Goal: Submit feedback/report problem: Submit feedback/report problem

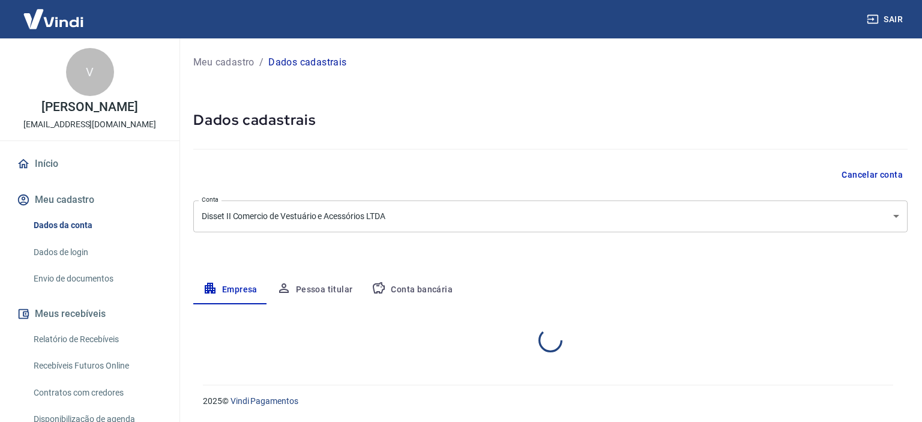
select select "SP"
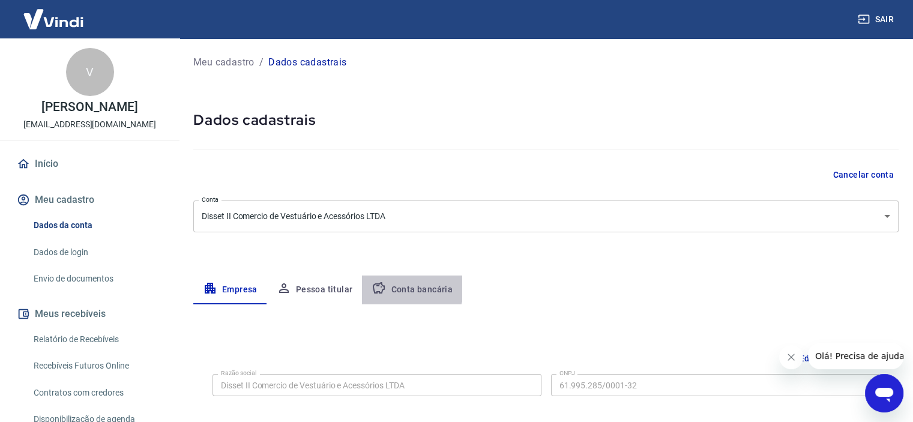
click at [402, 286] on button "Conta bancária" at bounding box center [412, 289] width 100 height 29
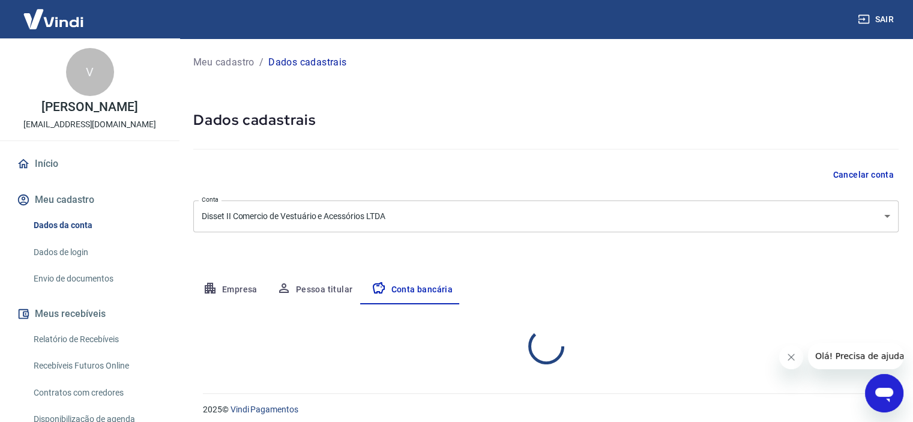
select select "1"
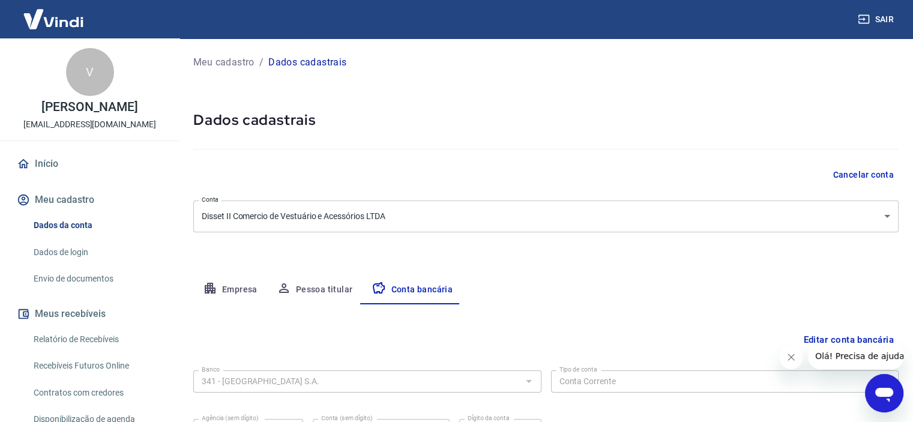
scroll to position [124, 0]
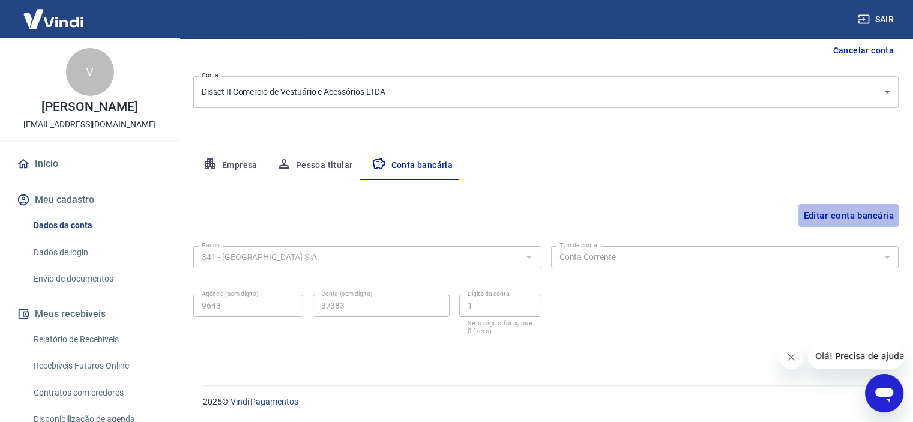
click at [824, 218] on button "Editar conta bancária" at bounding box center [848, 215] width 100 height 23
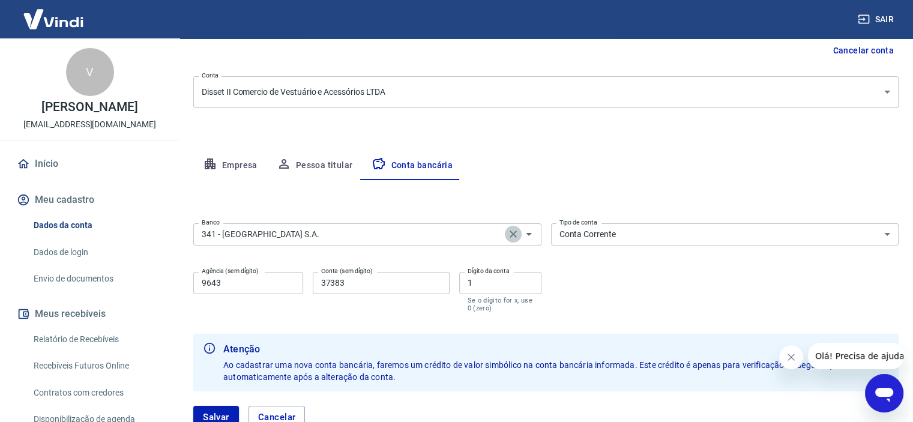
click at [513, 232] on icon "Clear" at bounding box center [513, 234] width 12 height 12
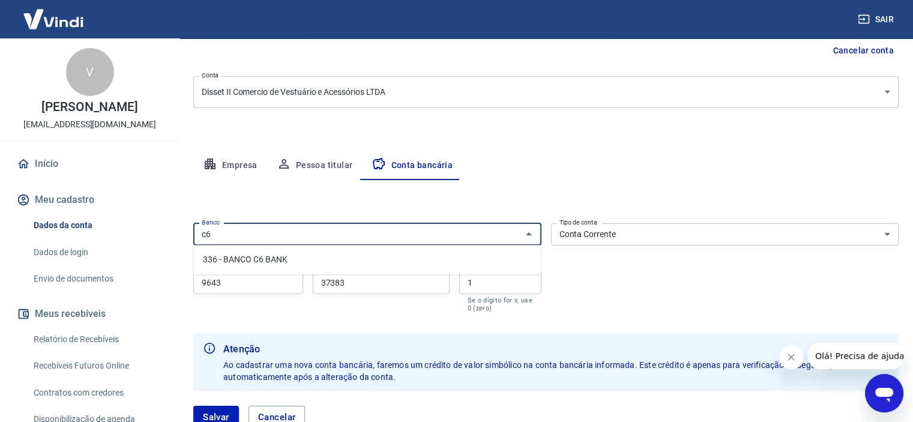
click at [299, 261] on li "336 - BANCO C6 BANK" at bounding box center [366, 260] width 347 height 20
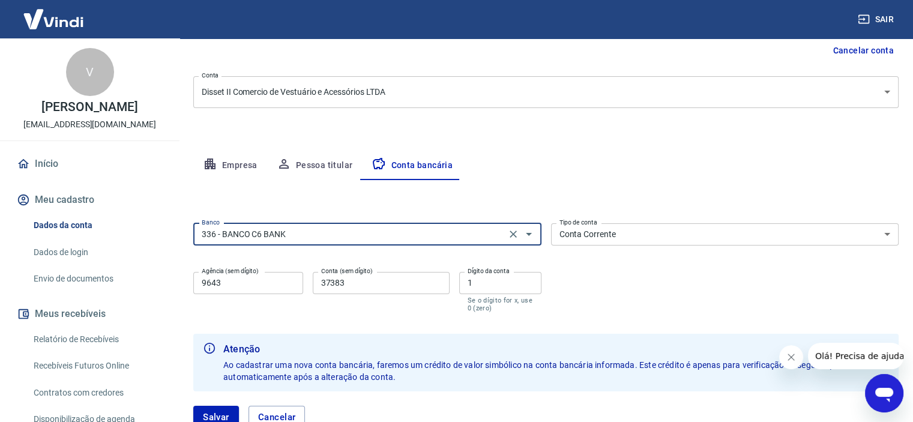
type input "336 - BANCO C6 BANK"
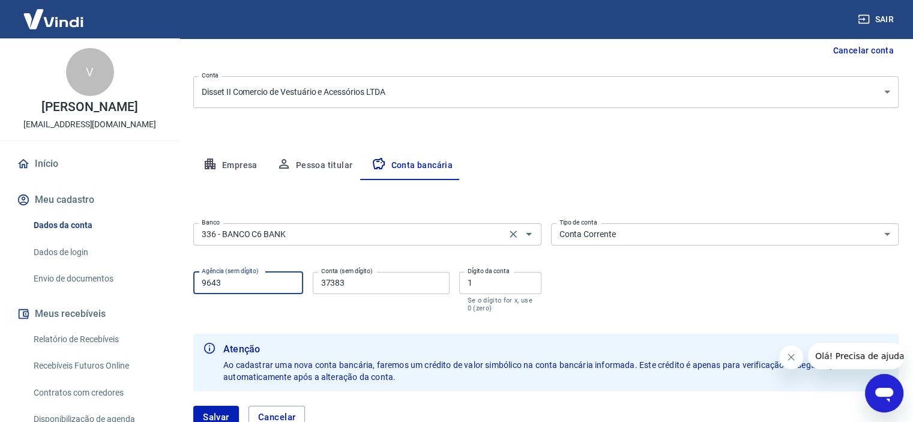
click at [211, 286] on input "9643" at bounding box center [248, 283] width 110 height 22
type input "0001"
click at [367, 289] on input "37383" at bounding box center [381, 283] width 137 height 22
type input "3"
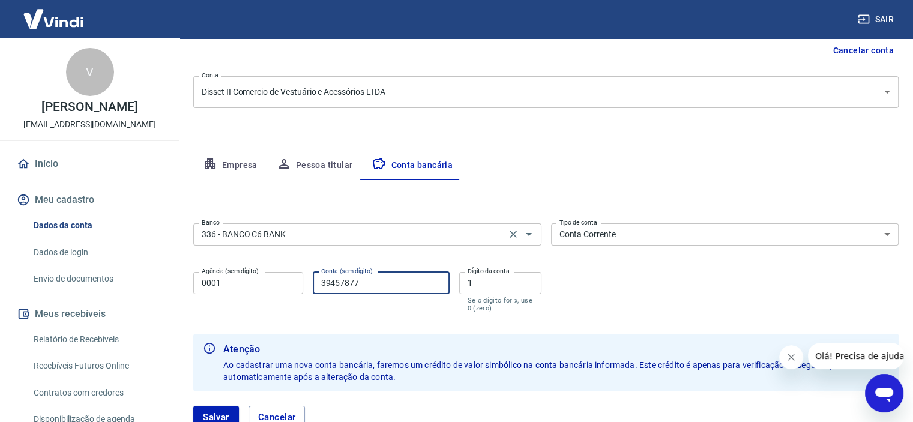
type input "39457877"
click at [480, 285] on input "1" at bounding box center [500, 283] width 82 height 22
type input "5"
click at [771, 305] on div "Banco 336 - BANCO C6 BANK Banco Tipo de conta Conta Corrente Conta Poupança Tip…" at bounding box center [545, 266] width 705 height 96
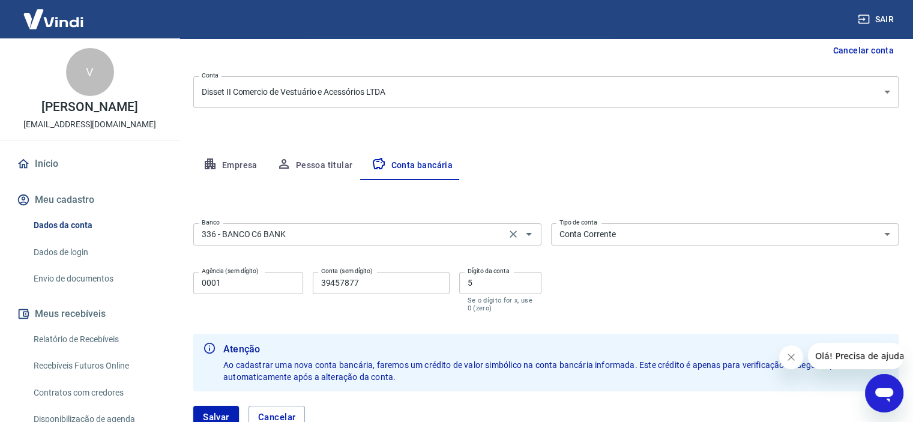
scroll to position [211, 0]
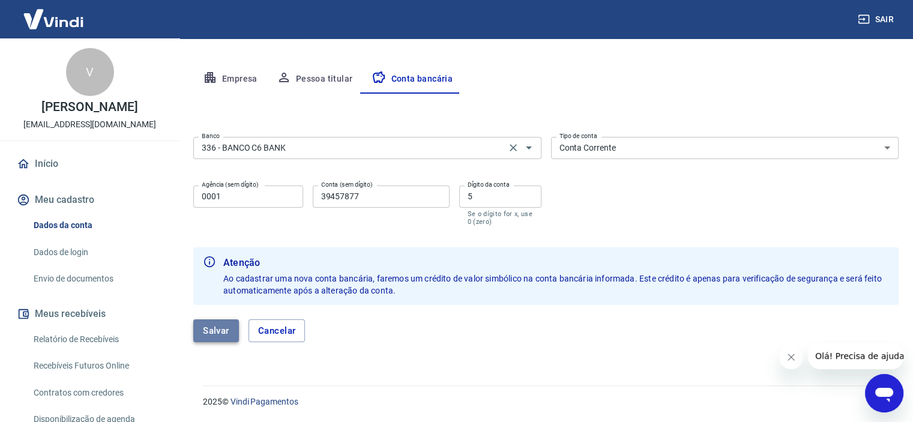
click at [208, 331] on button "Salvar" at bounding box center [216, 330] width 46 height 23
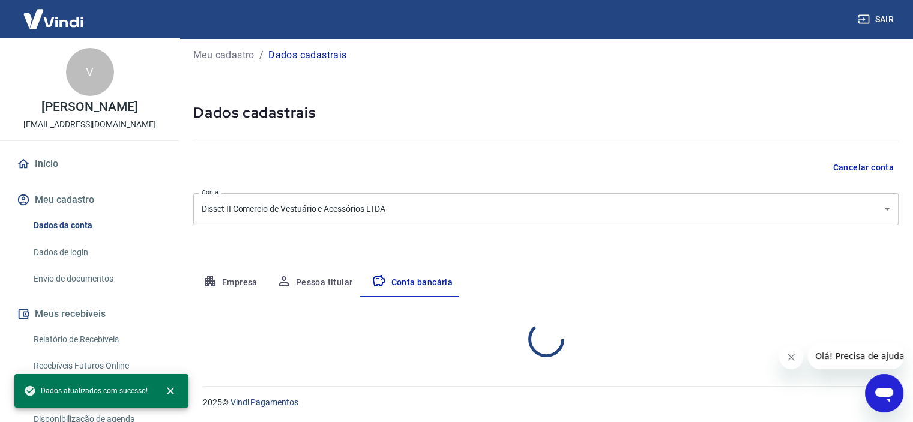
scroll to position [124, 0]
select select "1"
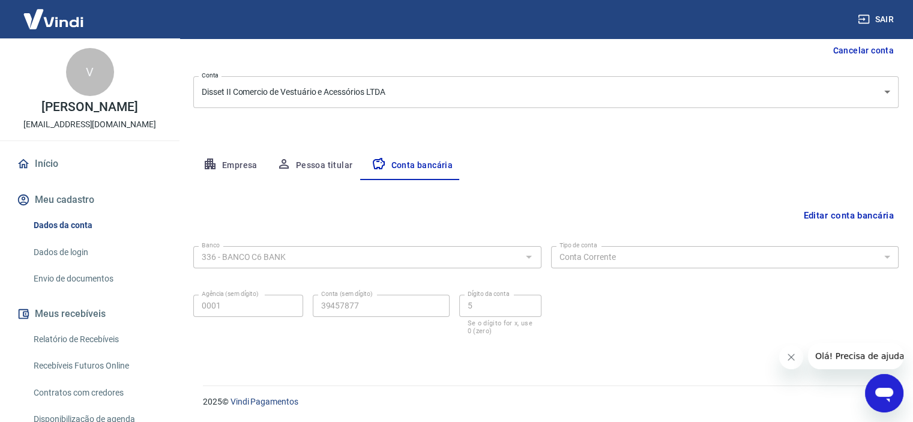
click at [61, 158] on link "Início" at bounding box center [89, 164] width 151 height 26
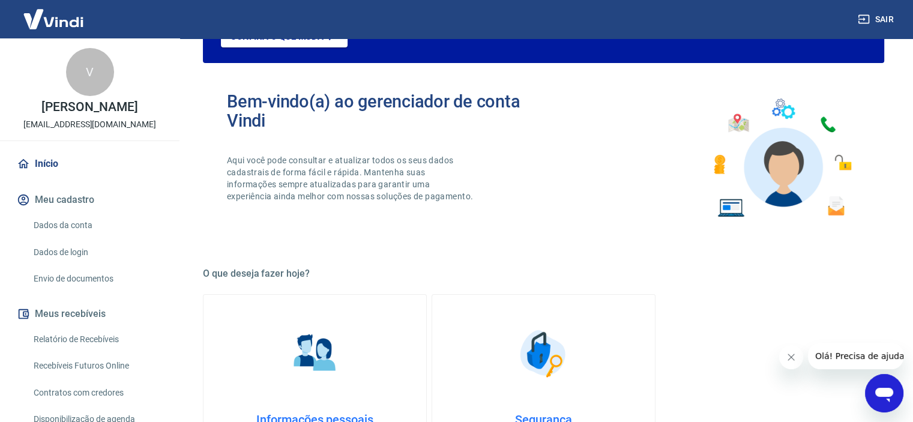
scroll to position [650, 0]
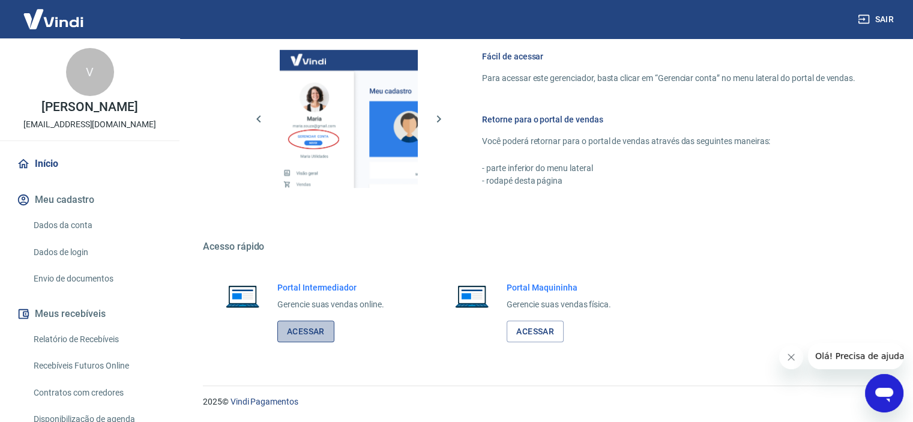
click at [302, 331] on link "Acessar" at bounding box center [305, 331] width 57 height 22
click at [885, 18] on button "Sair" at bounding box center [876, 19] width 43 height 22
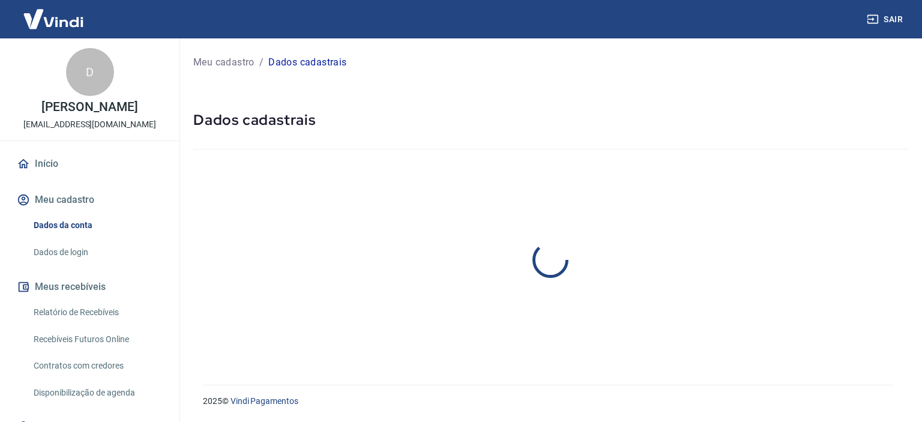
select select "SP"
select select "business"
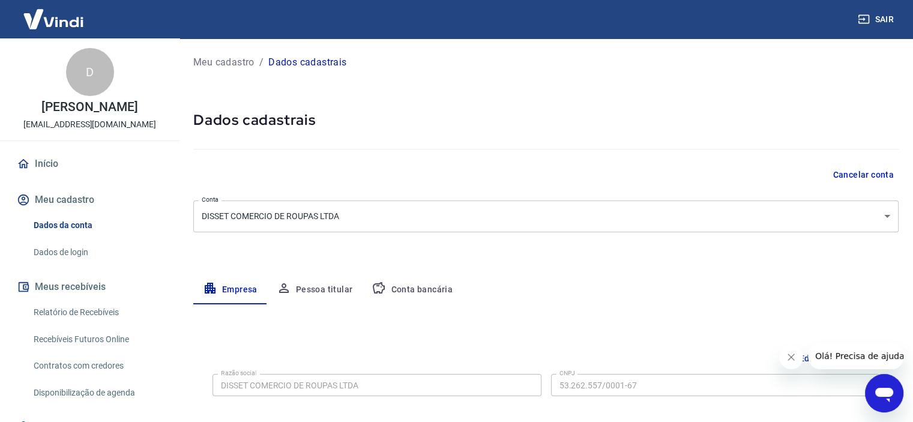
click at [882, 387] on icon "Abrir janela de mensagens" at bounding box center [884, 393] width 22 height 22
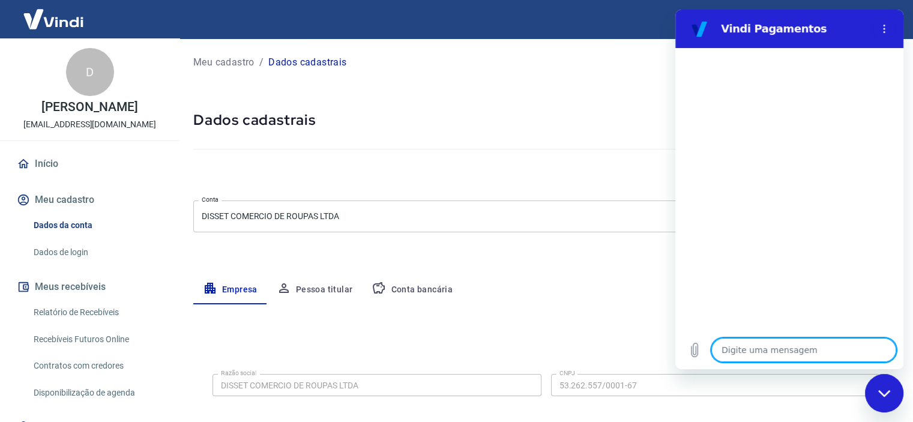
type textarea "F"
type textarea "x"
type textarea "T"
type textarea "x"
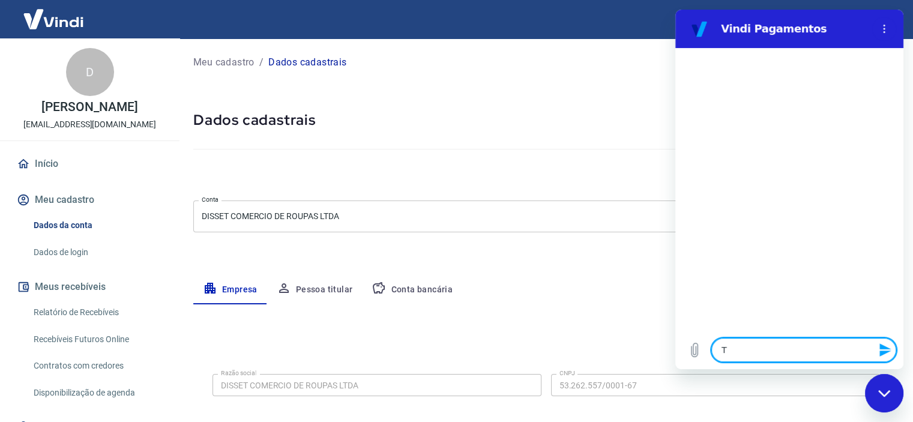
type textarea "To"
type textarea "x"
type textarea "T"
type textarea "x"
type textarea "Tr"
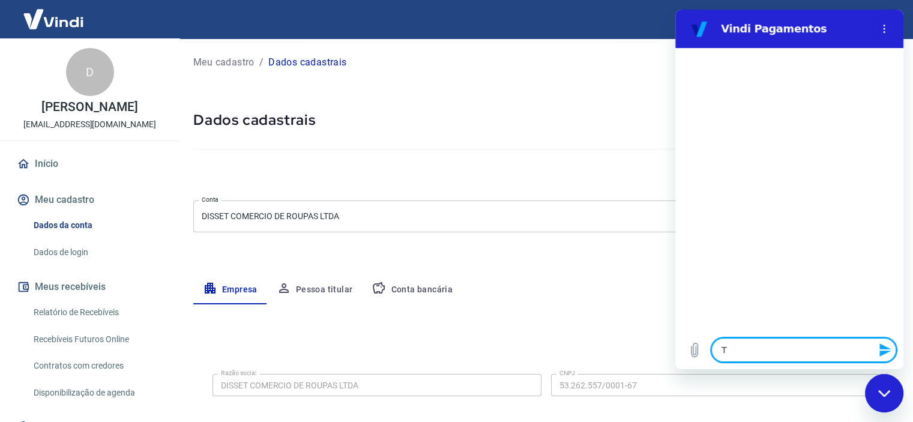
type textarea "x"
type textarea "Tro"
type textarea "x"
type textarea "Troc"
type textarea "x"
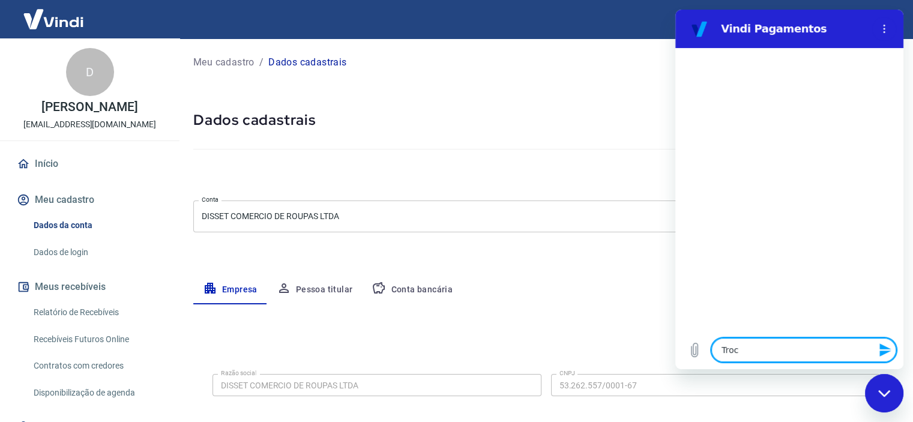
type textarea "Troca"
type textarea "x"
type textarea "Troca"
type textarea "x"
type textarea "Troca d"
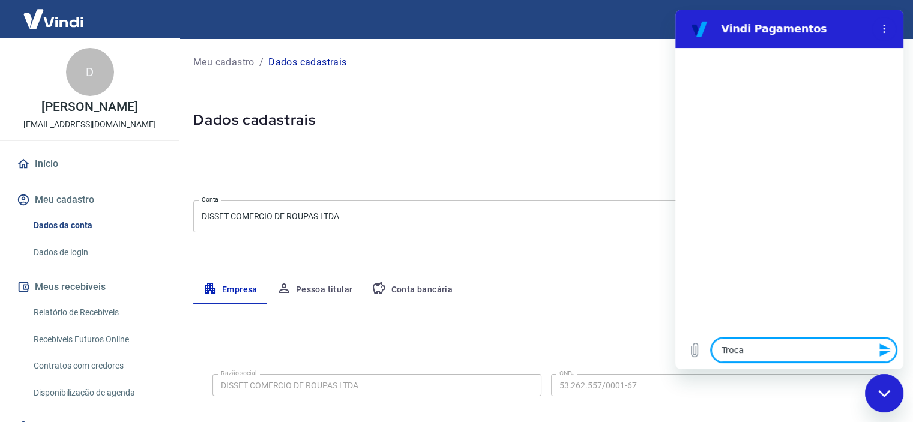
type textarea "x"
type textarea "Troca de"
type textarea "x"
type textarea "Troca de"
type textarea "x"
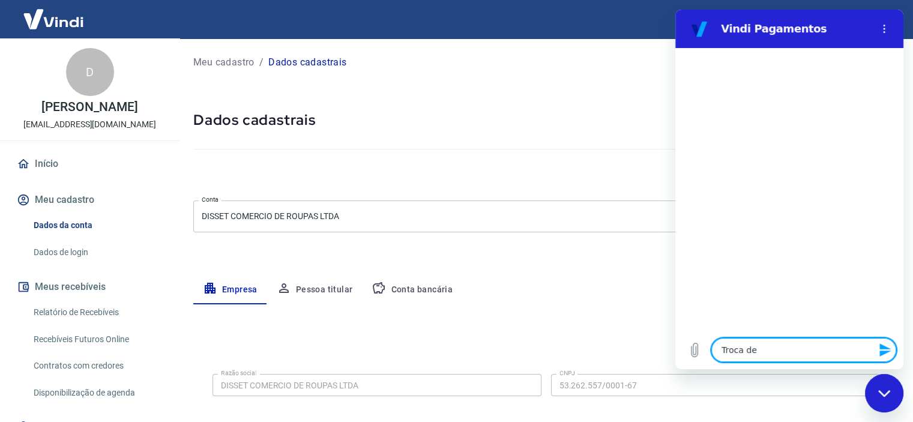
type textarea "Troca de C"
type textarea "x"
type textarea "Troca de CN"
type textarea "x"
type textarea "Troca de CNP"
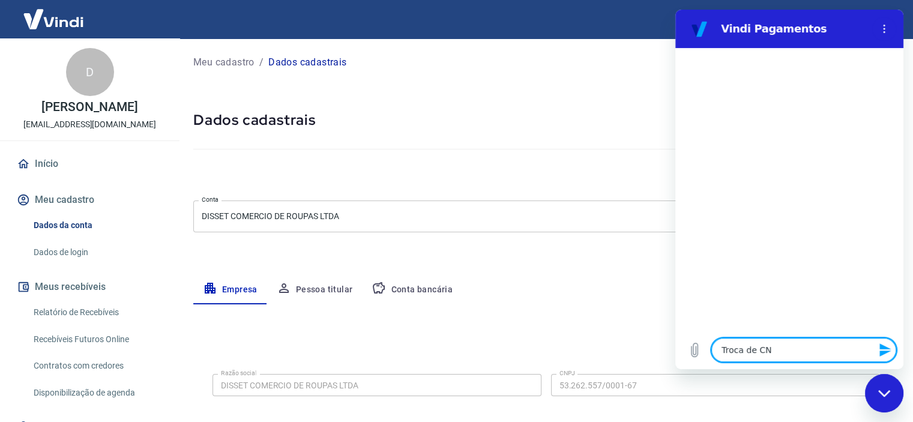
type textarea "x"
type textarea "Troca de CNPJ"
type textarea "x"
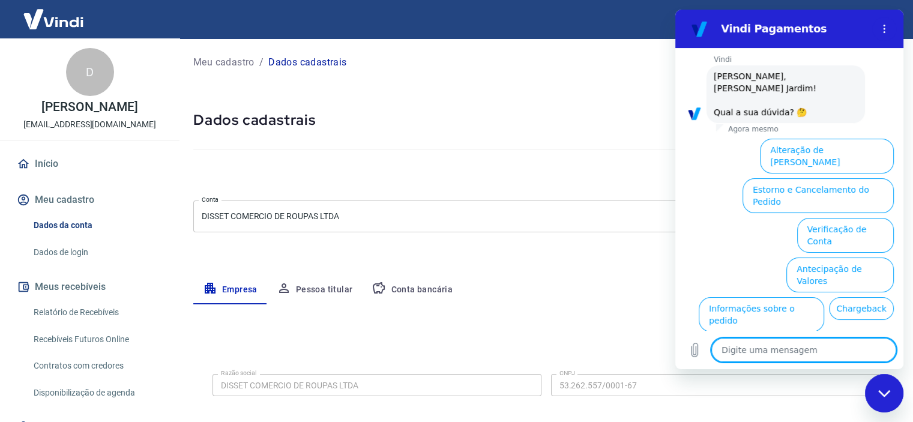
scroll to position [86, 0]
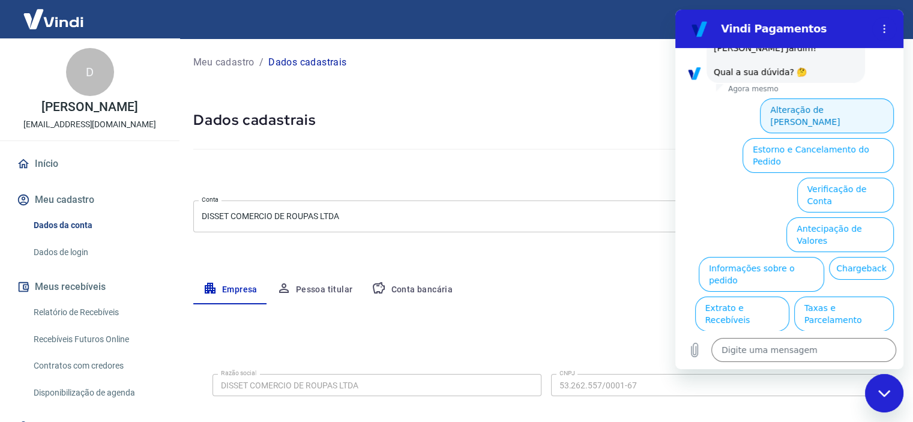
click at [802, 98] on button "Alteração de [PERSON_NAME]" at bounding box center [827, 115] width 134 height 35
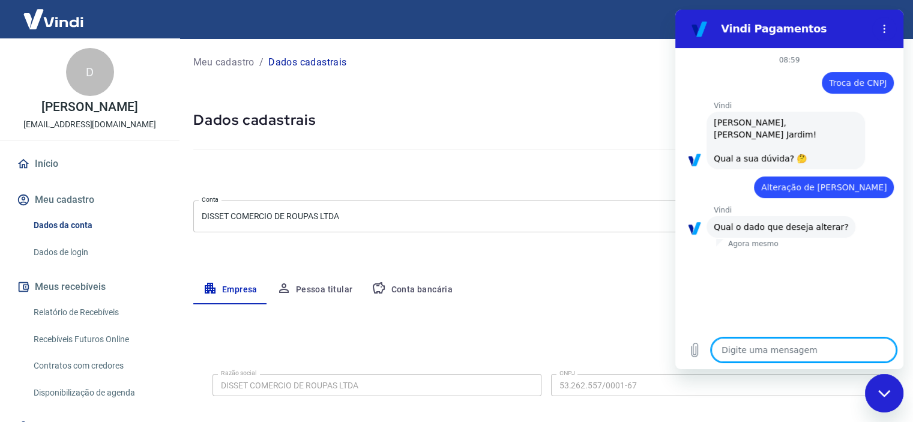
scroll to position [18, 0]
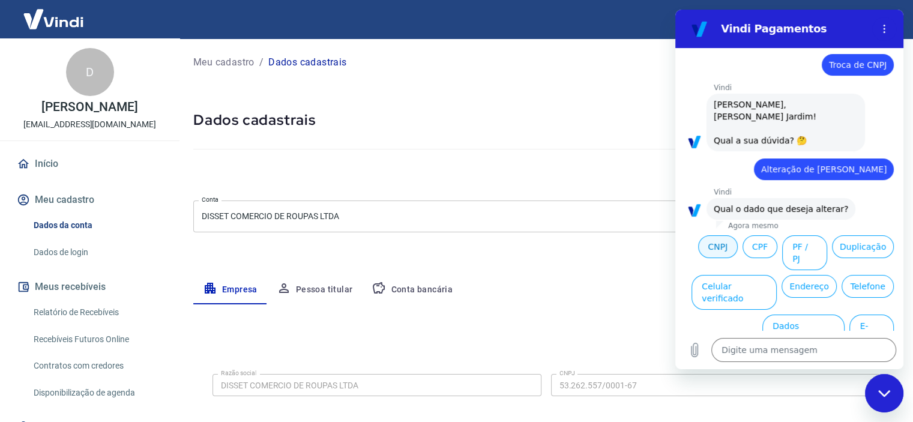
click at [709, 237] on button "CNPJ" at bounding box center [718, 246] width 40 height 23
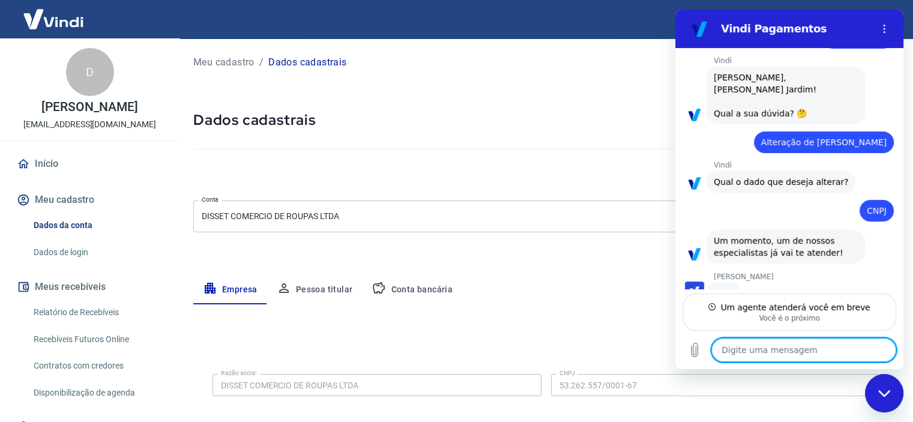
scroll to position [44, 0]
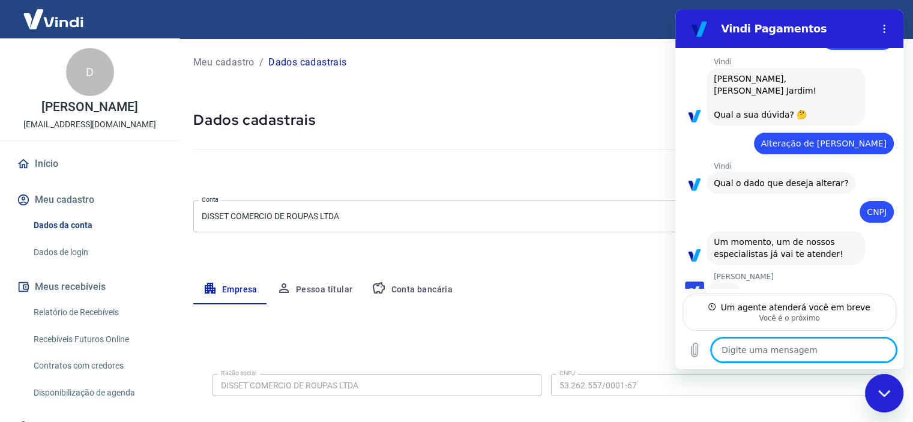
type textarea "x"
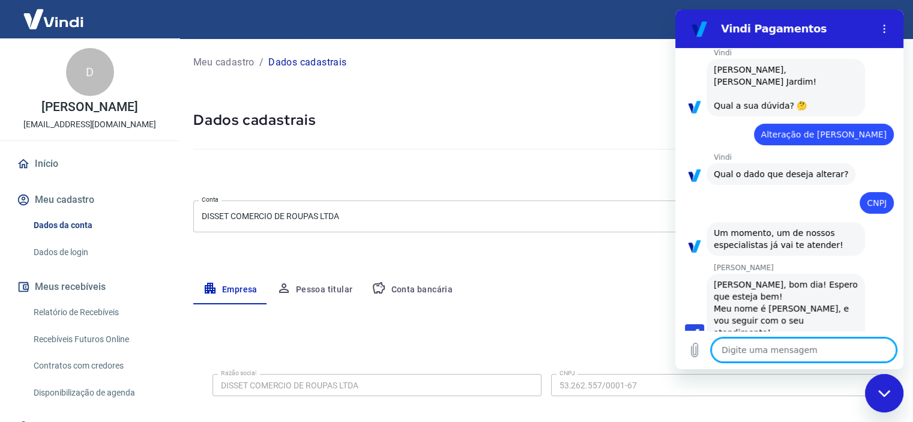
scroll to position [55, 0]
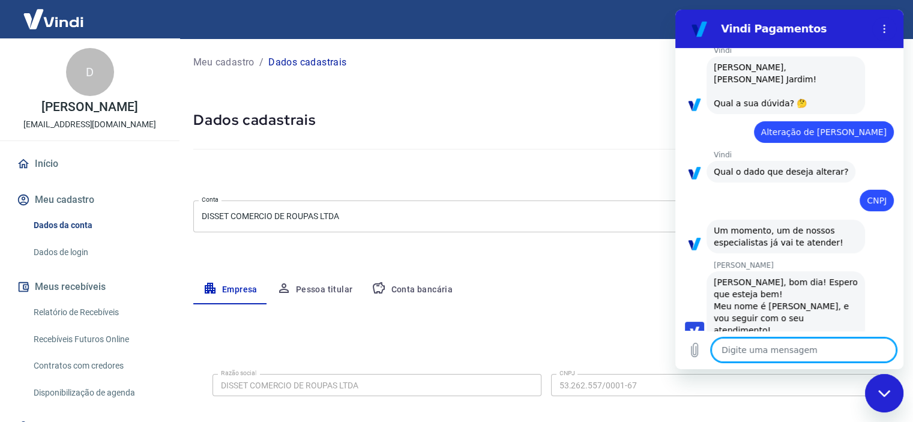
type textarea "B"
type textarea "x"
type textarea "Bo"
type textarea "x"
type textarea "Bom"
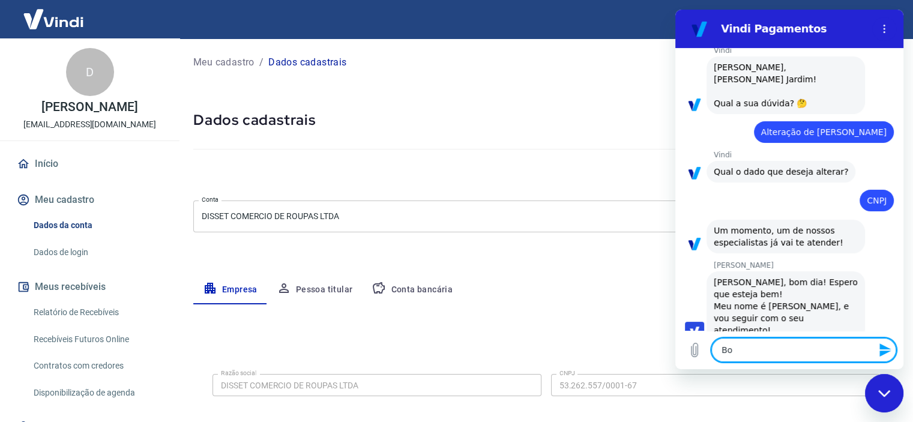
type textarea "x"
type textarea "Bom"
type textarea "x"
type textarea "Bom d"
type textarea "x"
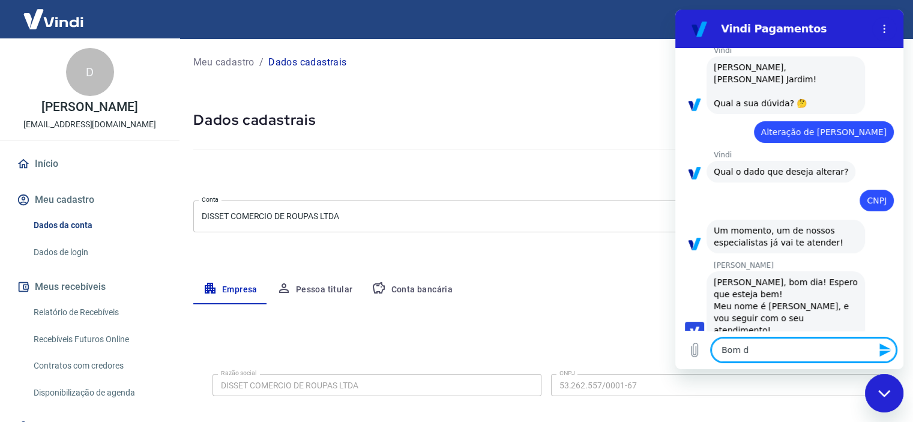
type textarea "Bom di"
type textarea "x"
type textarea "Bom dia"
type textarea "x"
type textarea "Bom dia."
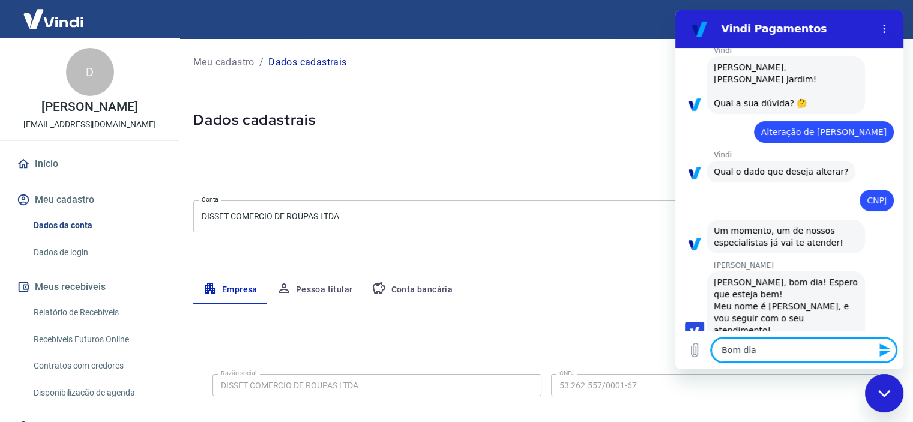
type textarea "x"
type textarea "Bom dia."
type textarea "x"
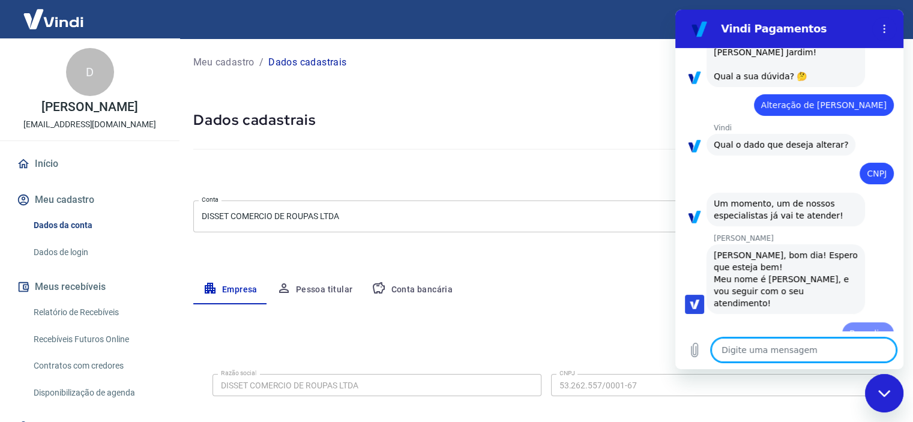
type textarea "x"
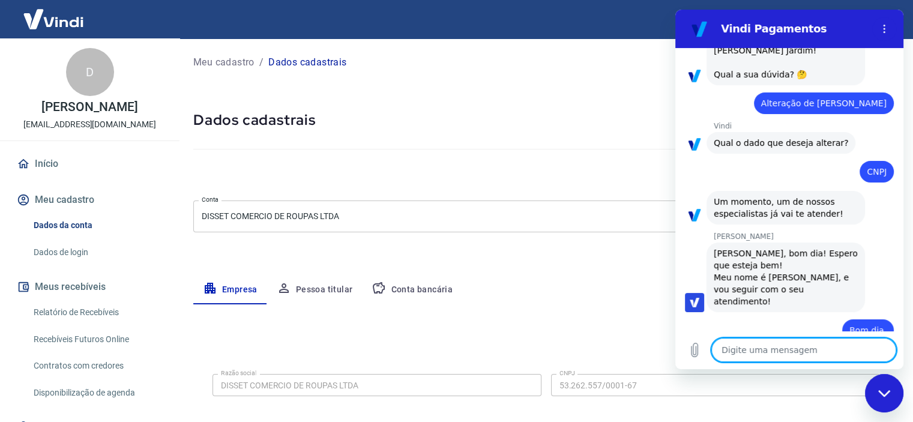
type textarea "n"
type textarea "x"
type textarea "O"
type textarea "x"
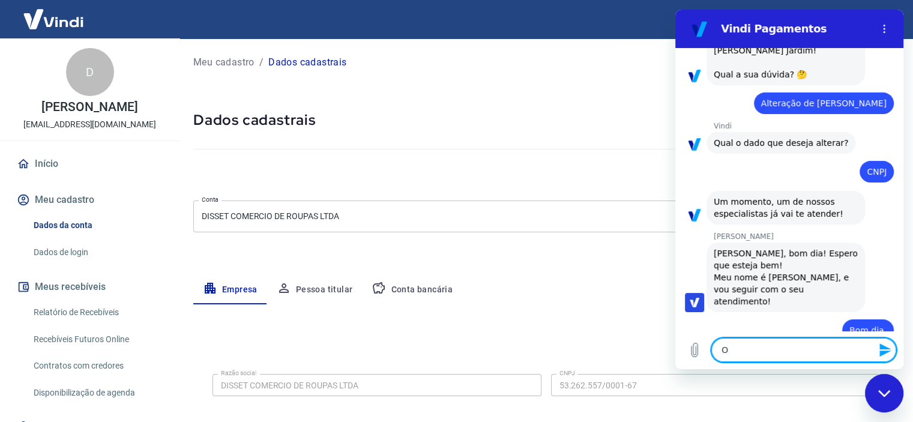
type textarea "On"
type textarea "x"
type textarea "Ont"
type textarea "x"
type textarea "Onte"
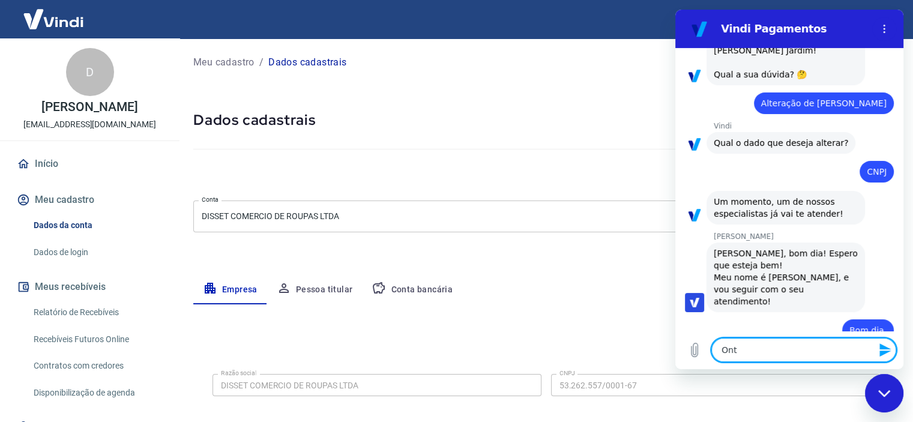
type textarea "x"
type textarea "Ontem"
type textarea "x"
type textarea "Ontem"
type textarea "x"
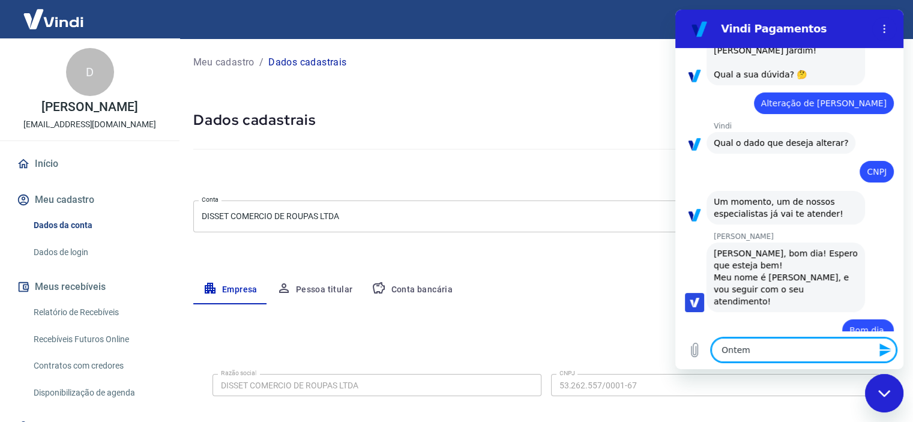
type textarea "Ontem f"
type textarea "x"
type textarea "Ontem fa"
type textarea "x"
type textarea "Ontem fal"
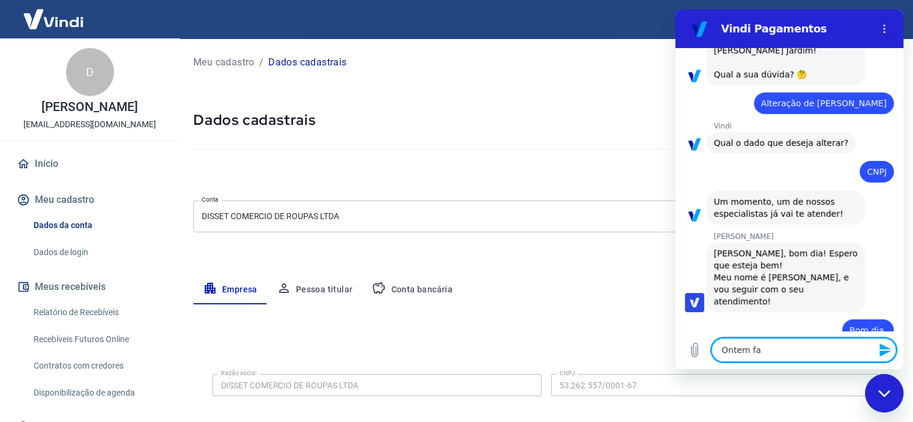
type textarea "x"
type textarea "Ontem fale"
type textarea "x"
type textarea "Ontem falei"
type textarea "x"
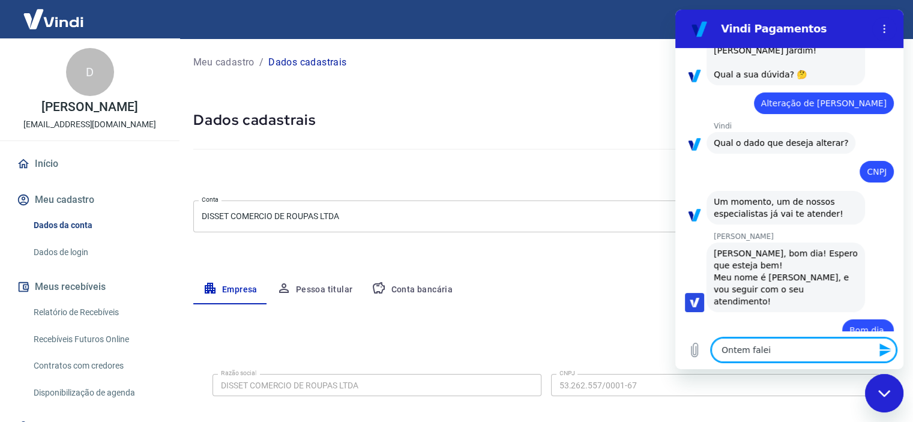
type textarea "Ontem falei"
type textarea "x"
type textarea "Ontem falei c"
type textarea "x"
type textarea "Ontem falei co"
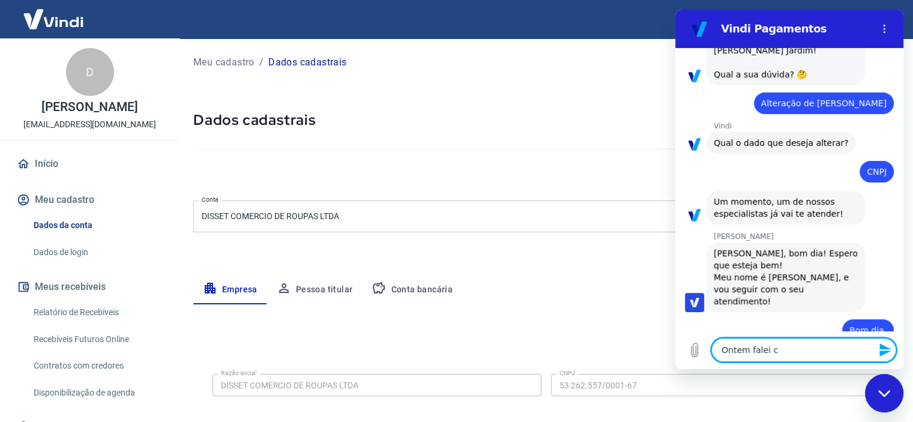
type textarea "x"
type textarea "Ontem falei com"
type textarea "x"
type textarea "Ontem falei com"
type textarea "x"
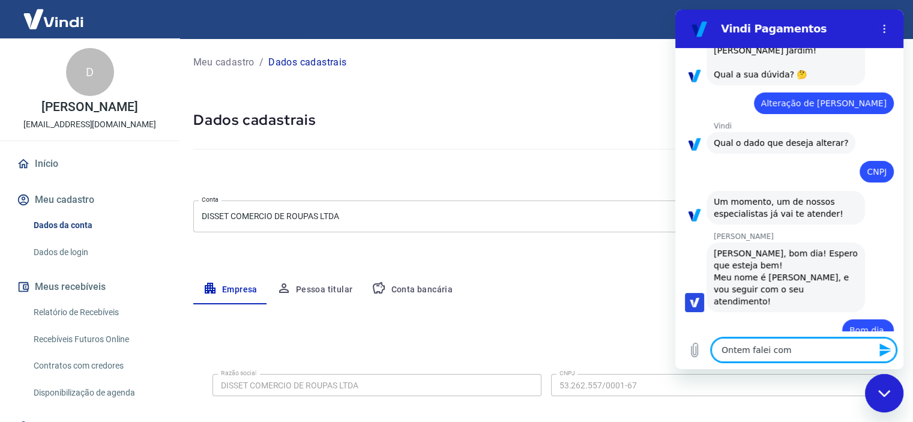
type textarea "Ontem falei com o"
type textarea "x"
type textarea "Ontem falei com o"
type textarea "x"
type textarea "Ontem falei com o a"
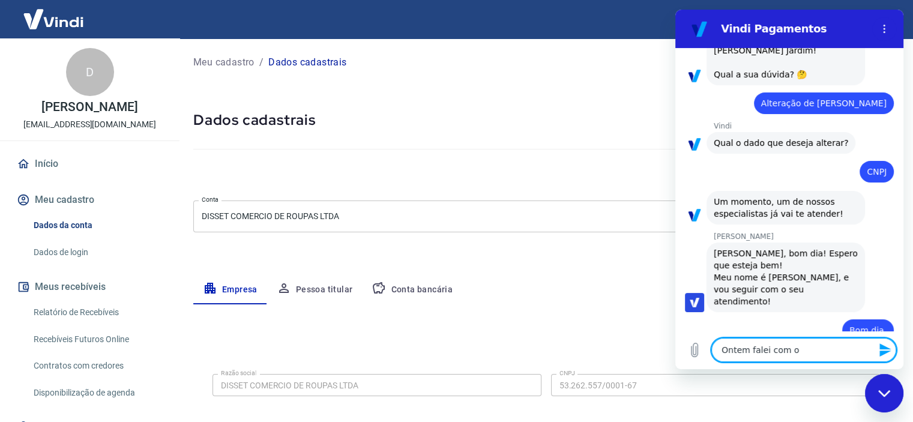
type textarea "x"
type textarea "Ontem falei com o at"
type textarea "x"
type textarea "Ontem falei com o ate"
type textarea "x"
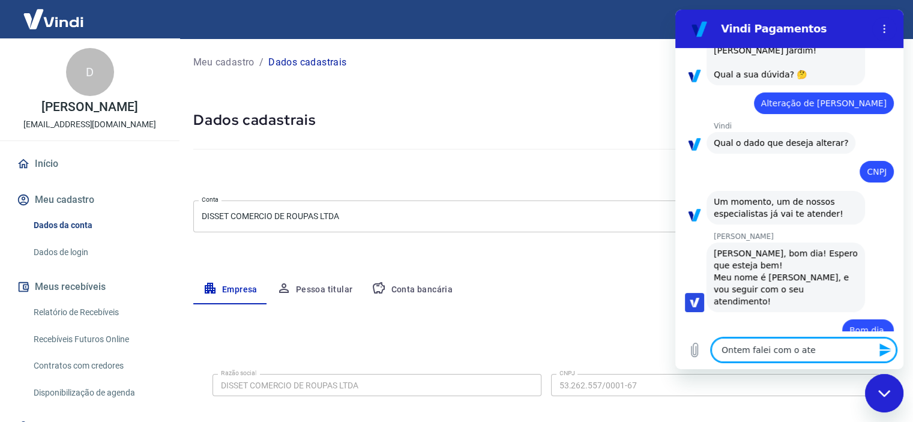
type textarea "Ontem falei com o aten"
type textarea "x"
type textarea "Ontem falei com o atend"
type textarea "x"
type textarea "Ontem falei com o atendi"
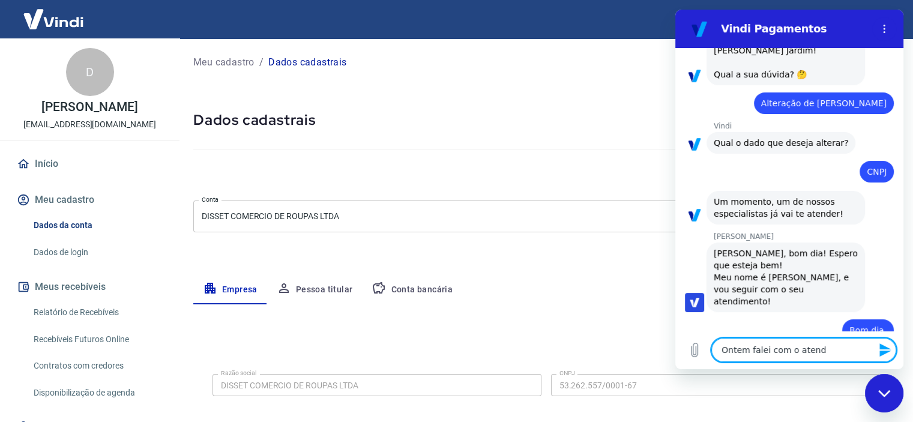
type textarea "x"
type textarea "Ontem falei com o atendim"
type textarea "x"
type textarea "Ontem falei com o atendime"
type textarea "x"
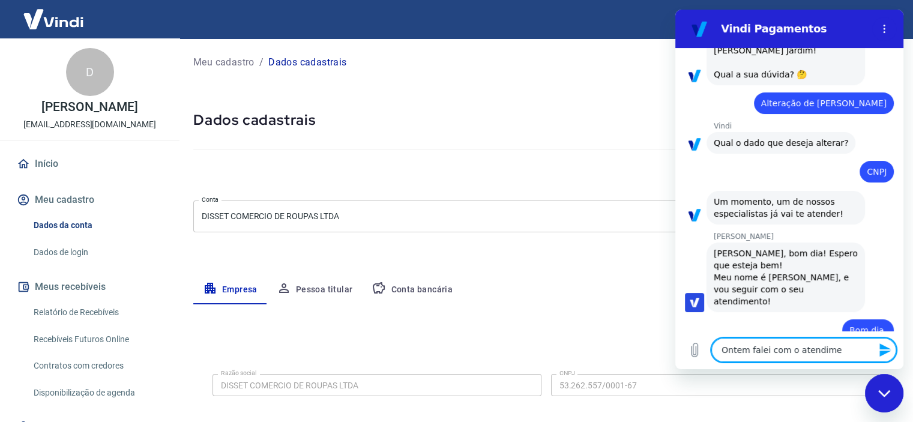
type textarea "Ontem falei com o atendimen"
type textarea "x"
type textarea "Ontem falei com o atendiment"
type textarea "x"
type textarea "Ontem falei com o atendimento"
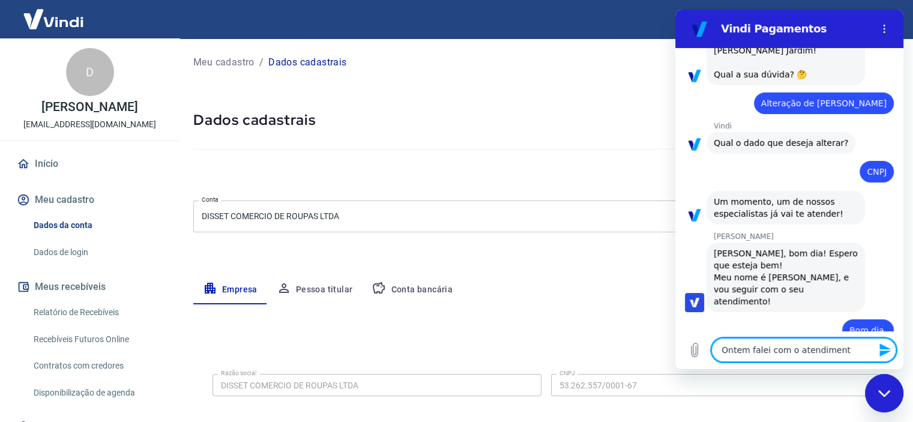
type textarea "x"
type textarea "Ontem falei com o atendimento"
type textarea "x"
type textarea "Ontem falei com o atendimento d"
type textarea "x"
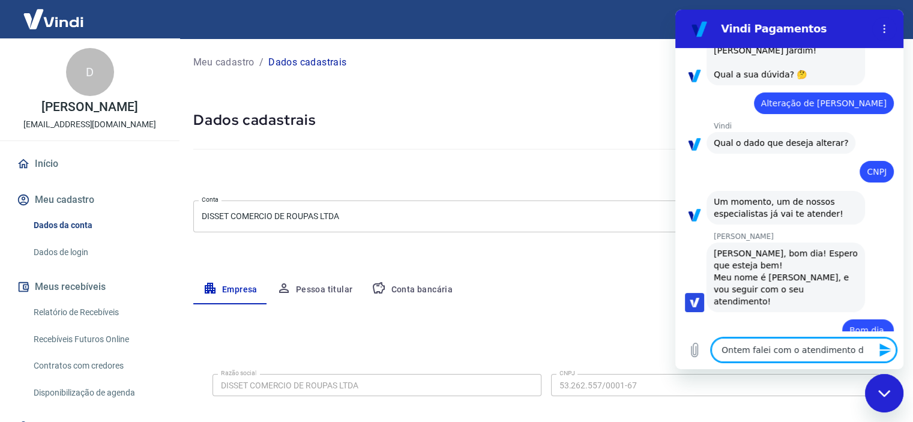
type textarea "Ontem falei com o atendimento de"
type textarea "x"
type textarea "Ontem falei com o atendimento de"
type textarea "x"
type textarea "Ontem falei com o atendimento de v"
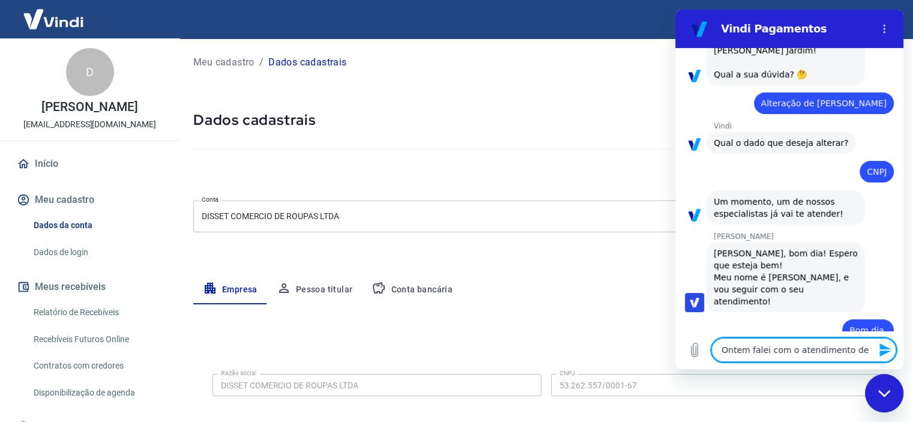
type textarea "x"
type textarea "Ontem falei com o atendimento de vc"
type textarea "x"
type textarea "Ontem falei com o atendimento de vcs"
type textarea "x"
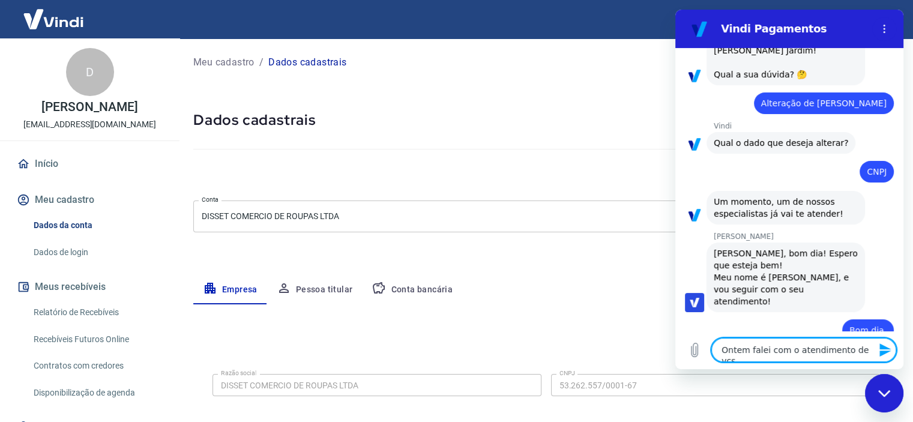
type textarea "Ontem falei com o atendimento de vcs."
type textarea "x"
type textarea "Ontem falei com o atendimento de vcs."
type textarea "x"
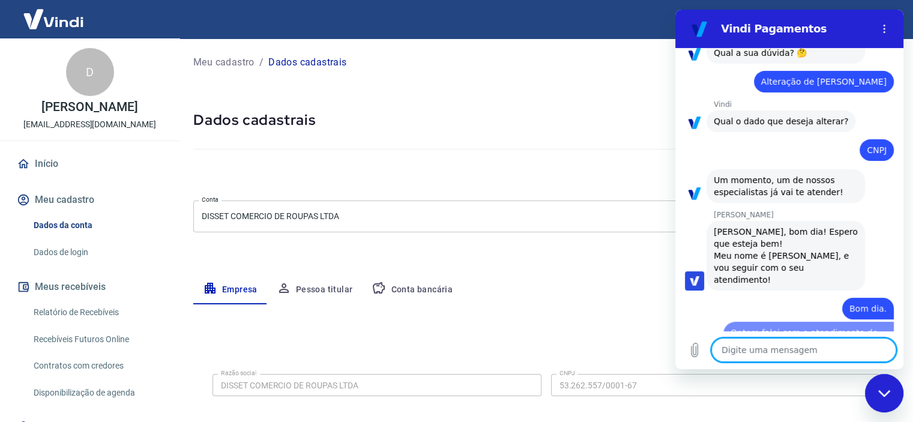
type textarea "x"
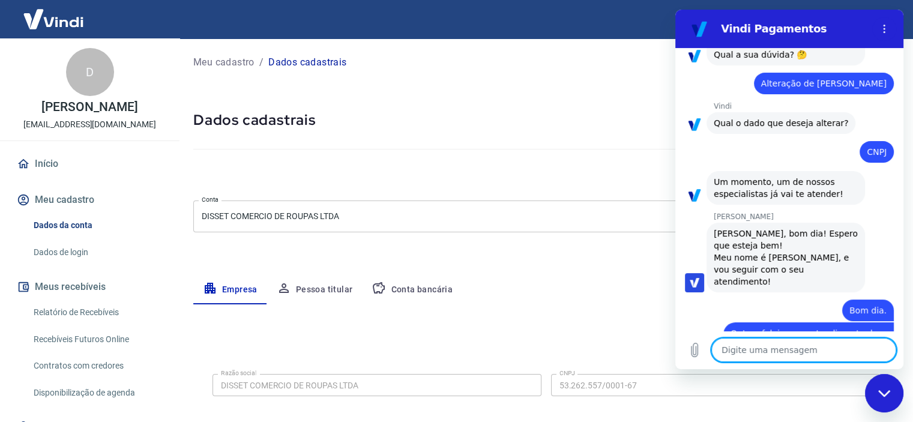
scroll to position [106, 0]
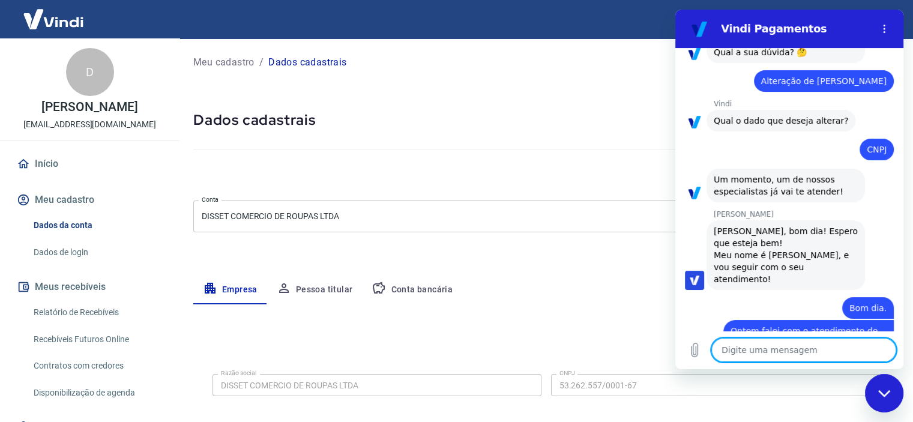
type textarea "P"
type textarea "x"
type textarea "Pr"
type textarea "x"
type textarea "Pre"
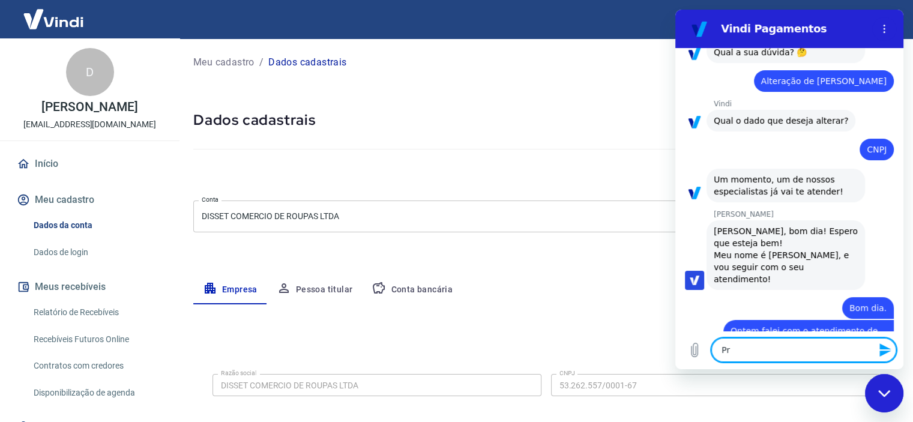
type textarea "x"
type textarea "Prec"
type textarea "x"
type textarea "Preci"
type textarea "x"
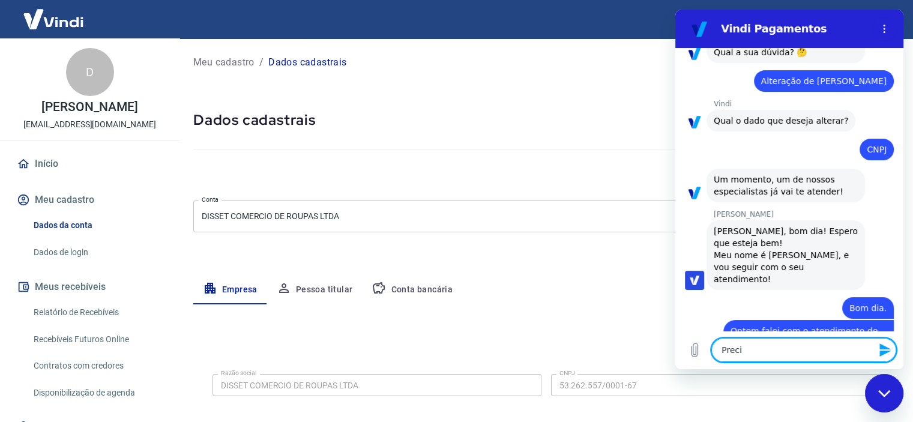
type textarea "Precis"
type textarea "x"
type textarea "Preciso"
type textarea "x"
type textarea "Preciso"
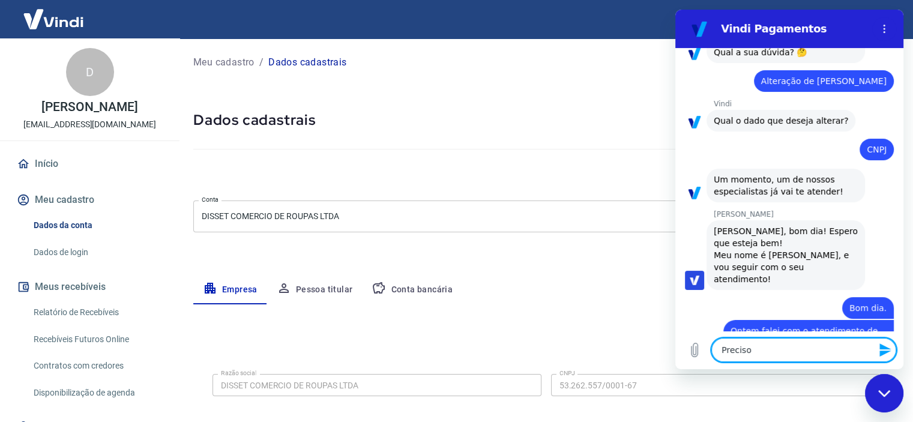
type textarea "x"
type textarea "Preciso t"
type textarea "x"
type textarea "Preciso tr"
type textarea "x"
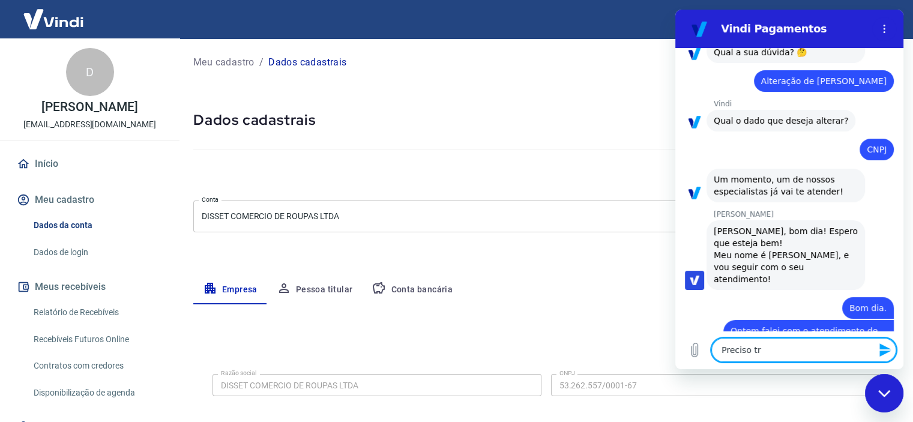
type textarea "Preciso tro"
type textarea "x"
type textarea "Preciso troc"
type textarea "x"
type textarea "Preciso troca"
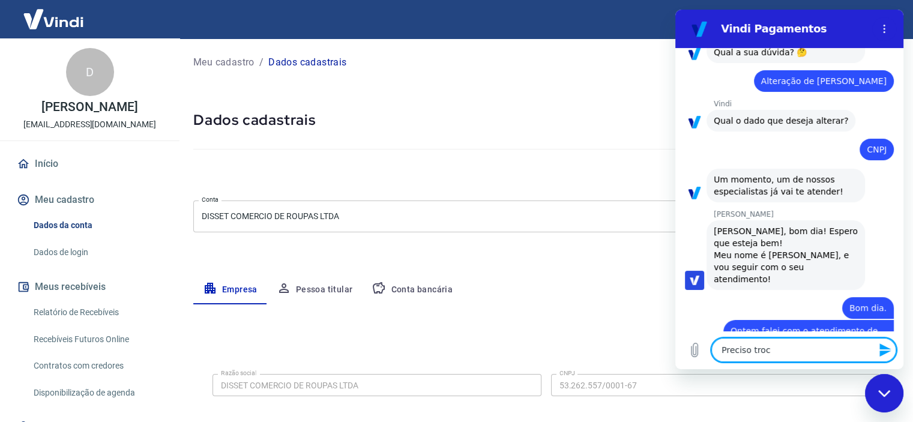
type textarea "x"
type textarea "Preciso troca"
type textarea "x"
type textarea "Preciso troca"
type textarea "x"
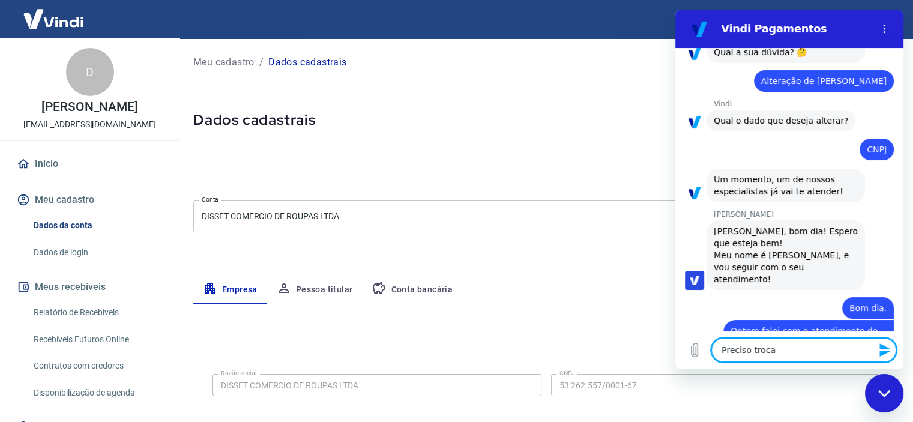
type textarea "Preciso trocar"
type textarea "x"
type textarea "Preciso trocar"
type textarea "x"
type textarea "Preciso trocar o"
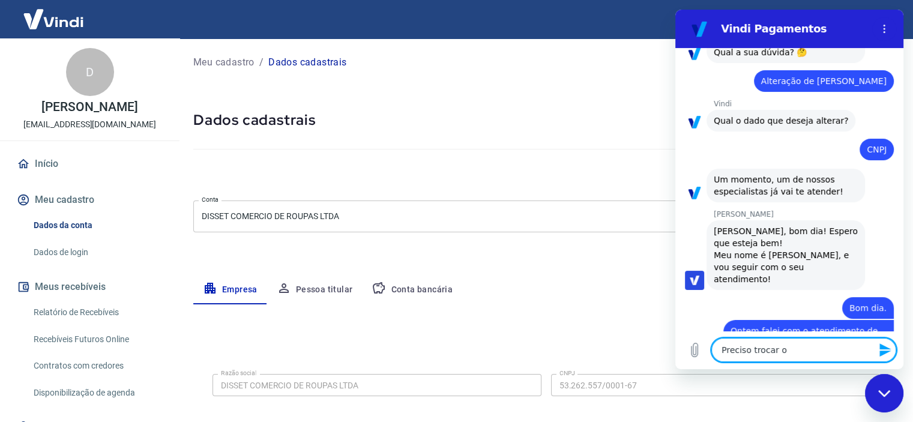
type textarea "x"
type textarea "Preciso trocar o"
type textarea "x"
type textarea "Preciso trocar o C"
type textarea "x"
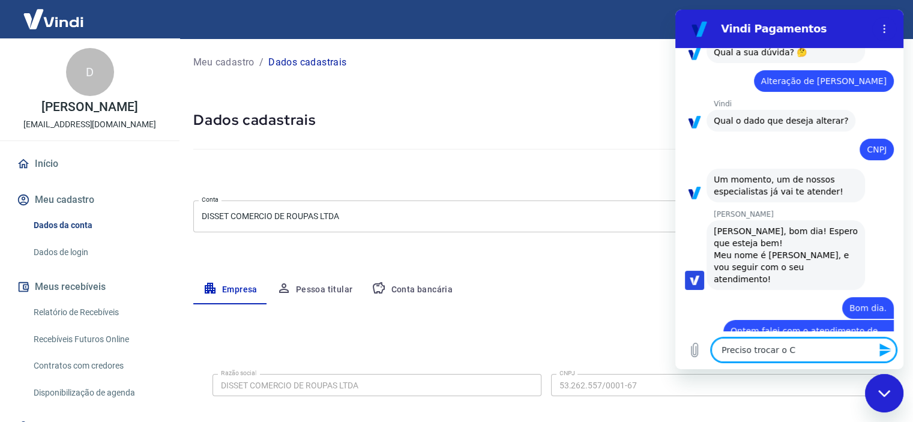
type textarea "Preciso trocar o CN"
type textarea "x"
type textarea "Preciso trocar o CNP"
type textarea "x"
type textarea "Preciso trocar o CNPJ"
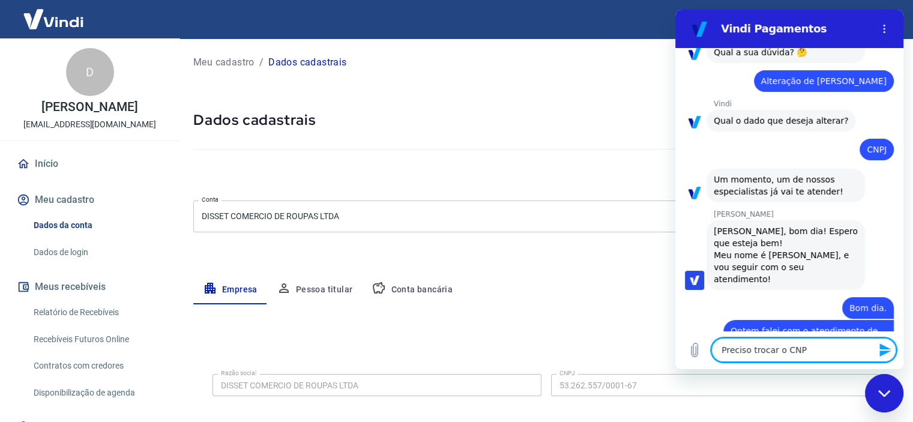
type textarea "x"
type textarea "Preciso trocar o CNPJ"
type textarea "x"
type textarea "Preciso trocar o CNPJ d"
type textarea "x"
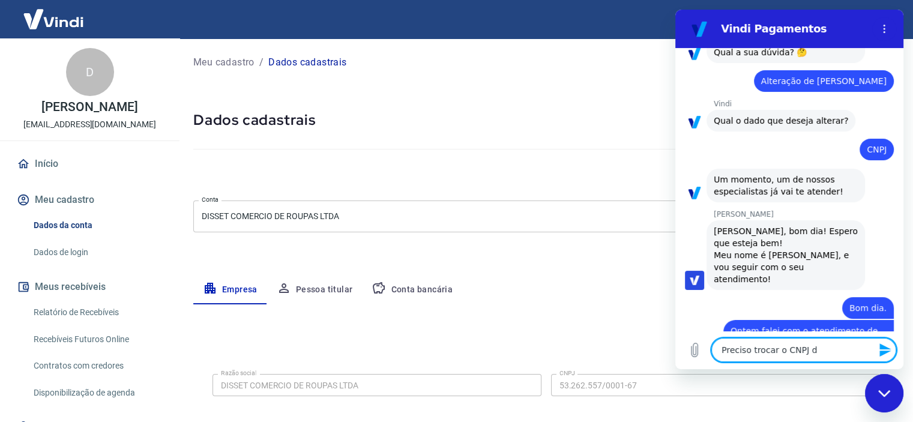
type textarea "Preciso trocar o CNPJ do"
type textarea "x"
type textarea "Preciso trocar o CNPJ do"
type textarea "x"
type textarea "Preciso trocar o CNPJ do m"
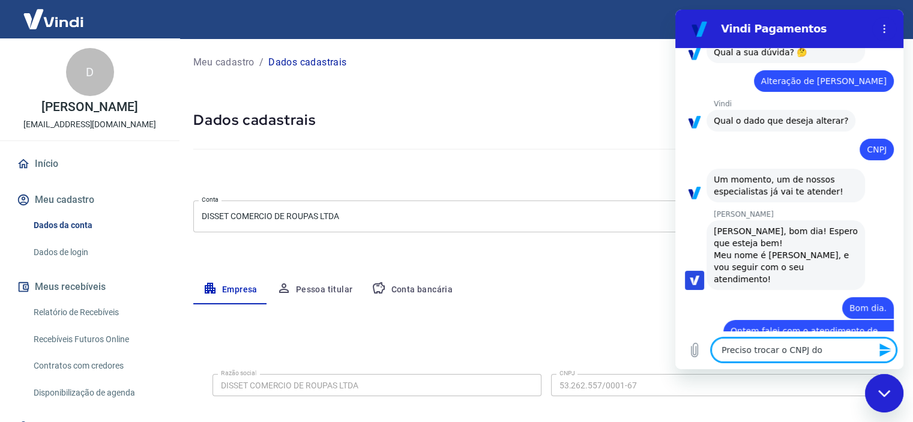
type textarea "x"
type textarea "Preciso trocar o CNPJ do me"
type textarea "x"
type textarea "Preciso trocar o CNPJ do meu"
type textarea "x"
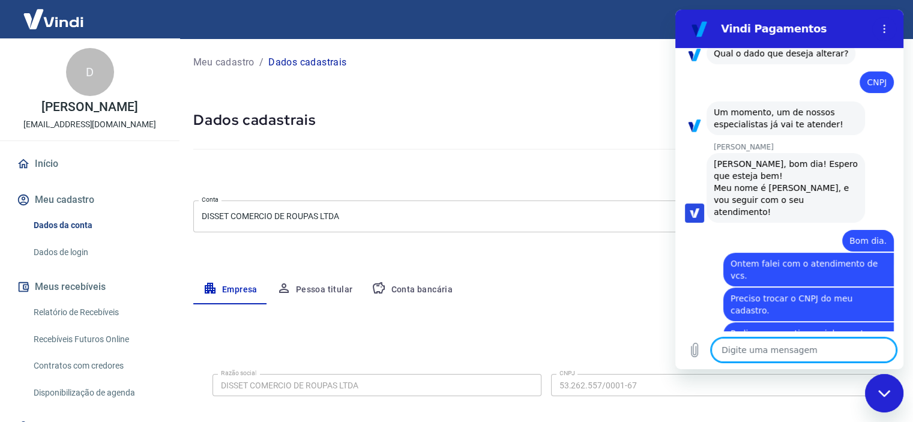
scroll to position [176, 0]
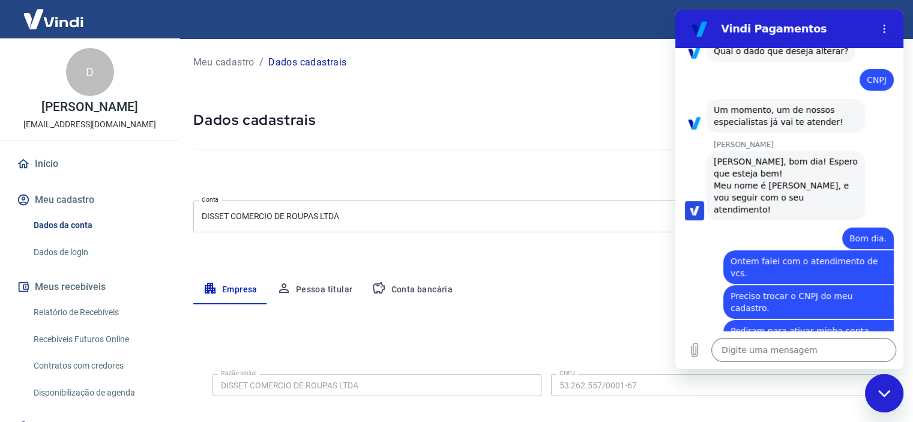
click at [582, 23] on div "Sair" at bounding box center [456, 19] width 913 height 38
click at [877, 28] on button "Menu de opções" at bounding box center [884, 29] width 24 height 24
click at [571, 137] on div at bounding box center [545, 147] width 705 height 34
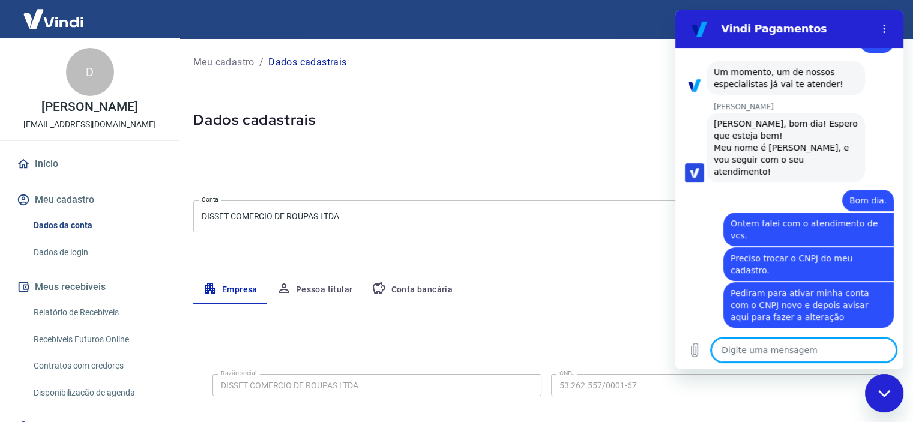
scroll to position [216, 0]
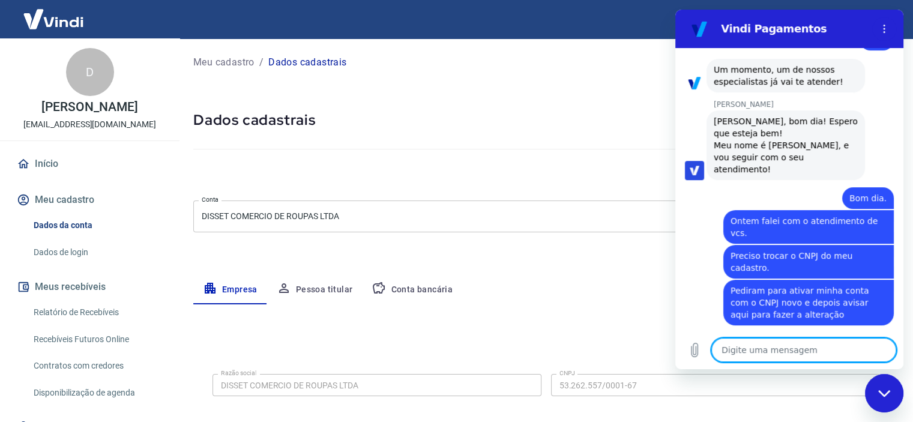
paste textarea "CNPJ: 61.995.285/0001-32"
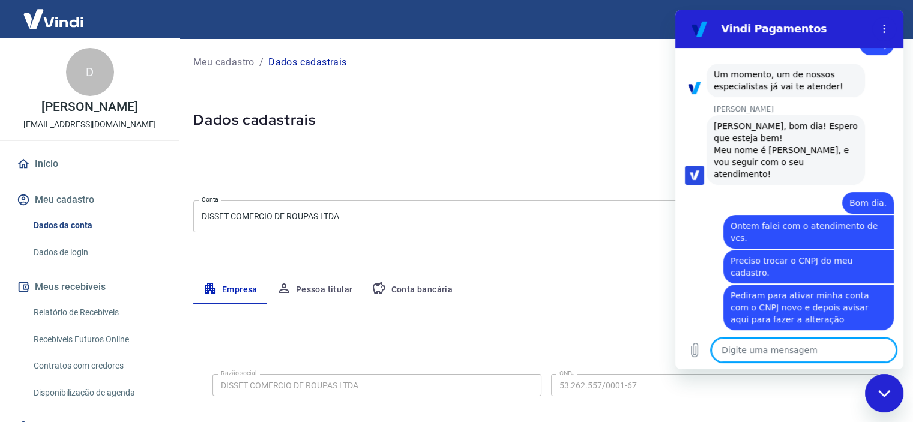
scroll to position [291, 0]
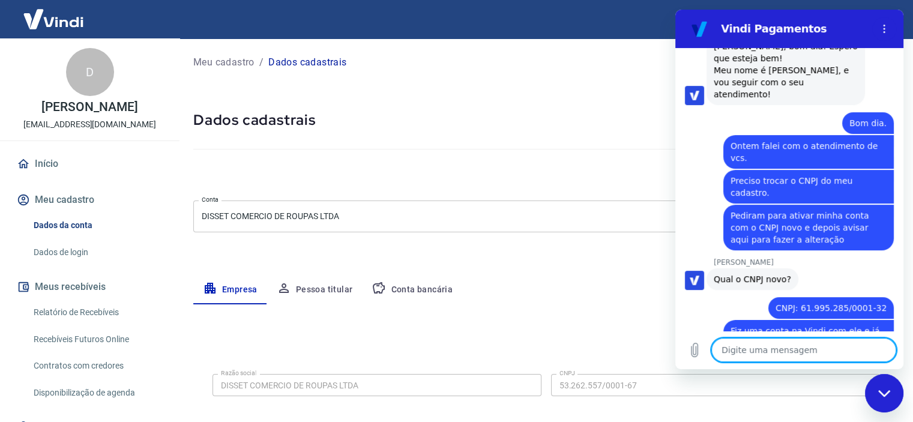
drag, startPoint x: 899, startPoint y: 295, endPoint x: 1584, endPoint y: 386, distance: 690.0
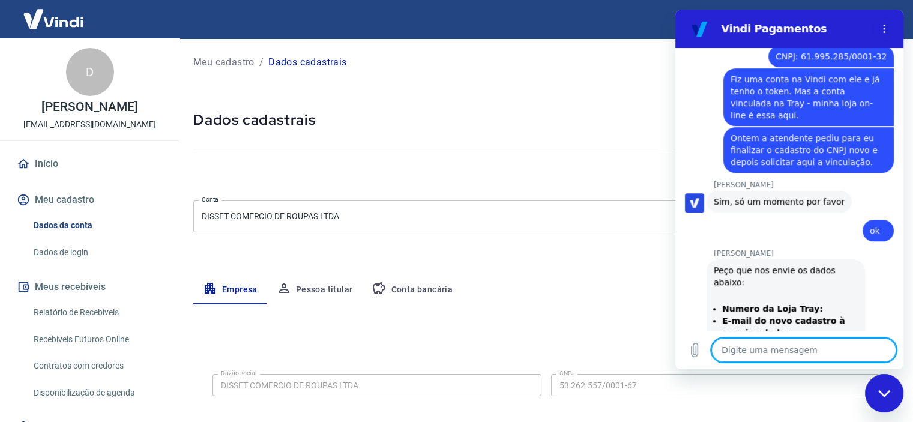
scroll to position [545, 0]
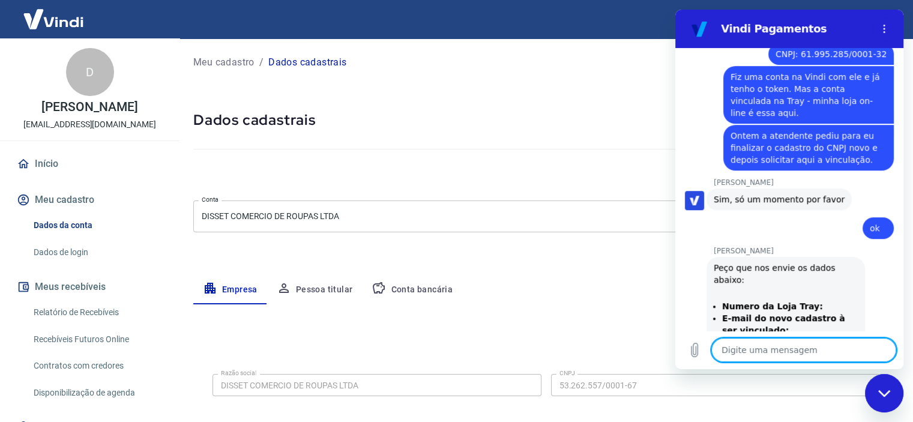
click at [764, 354] on textarea at bounding box center [803, 350] width 185 height 24
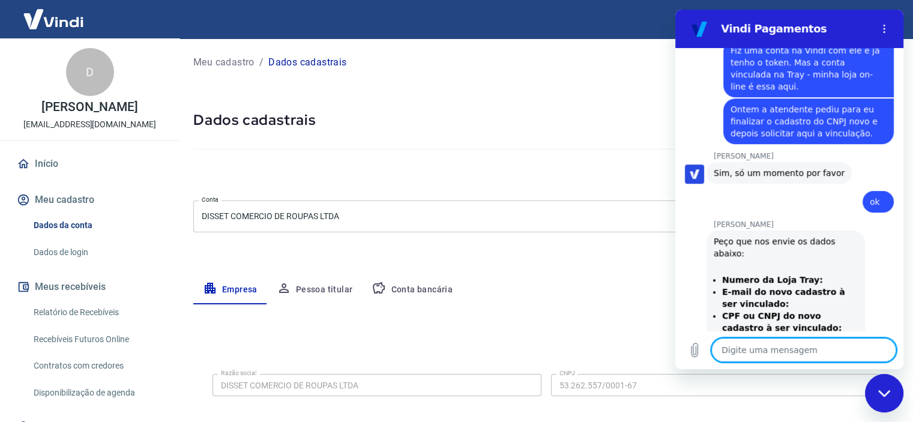
scroll to position [574, 0]
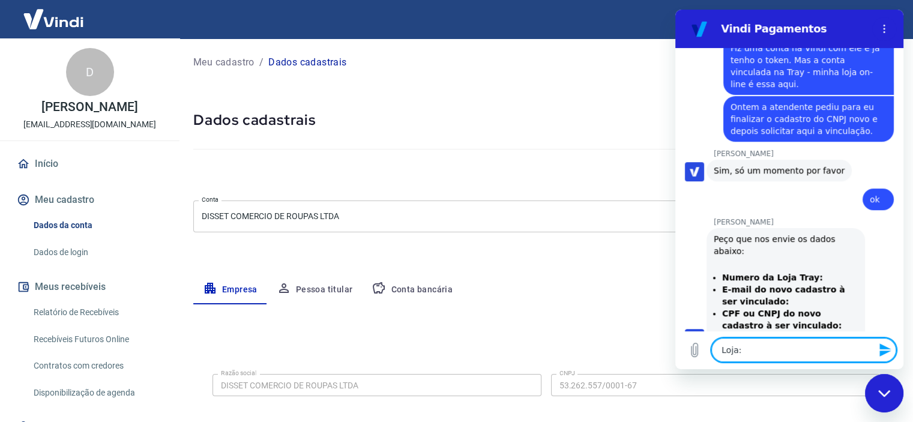
paste textarea "Loja 2 - [GEOGRAPHIC_DATA]: 1401014"
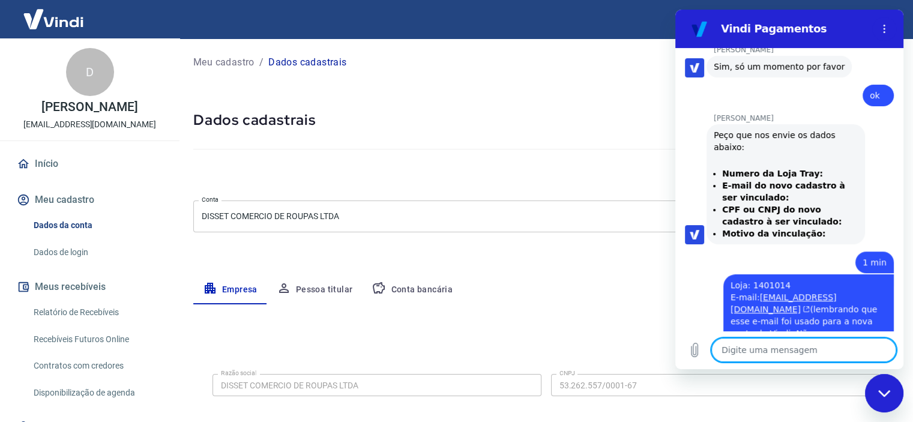
scroll to position [680, 0]
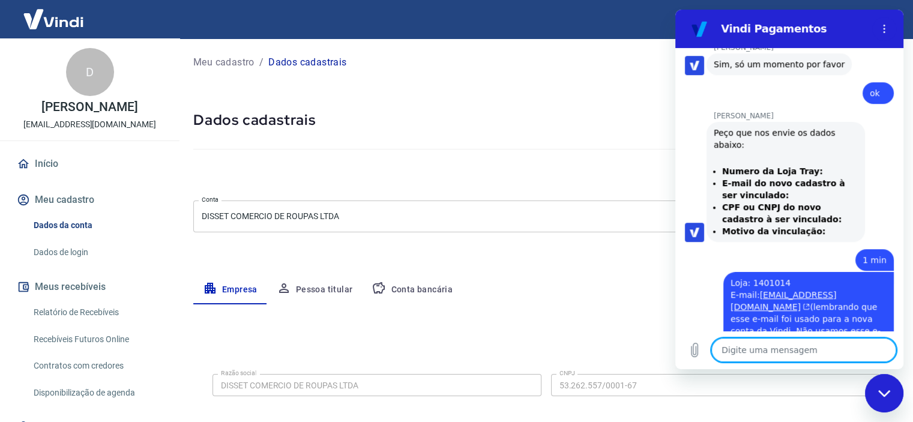
paste textarea "CNPJ: 61.995.285/0001-32"
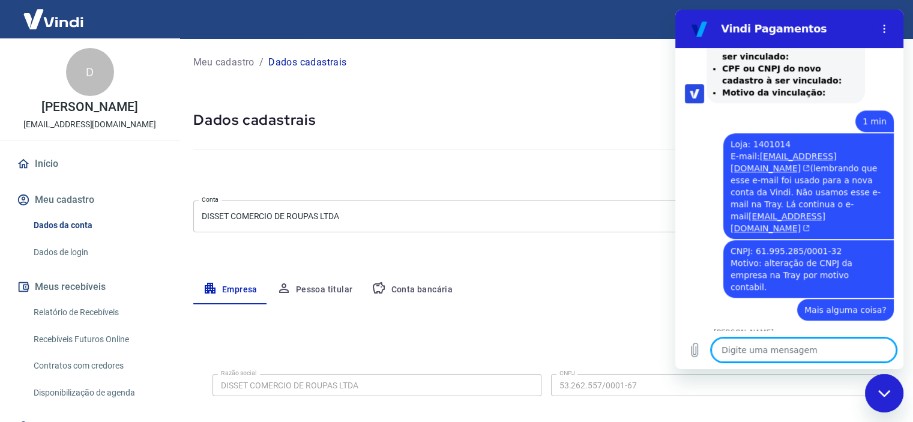
scroll to position [841, 0]
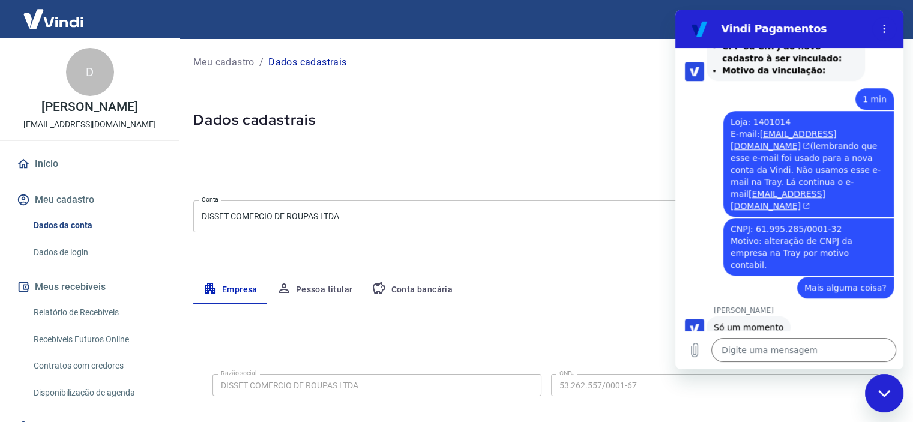
click at [474, 117] on h5 "Dados cadastrais" at bounding box center [545, 119] width 705 height 19
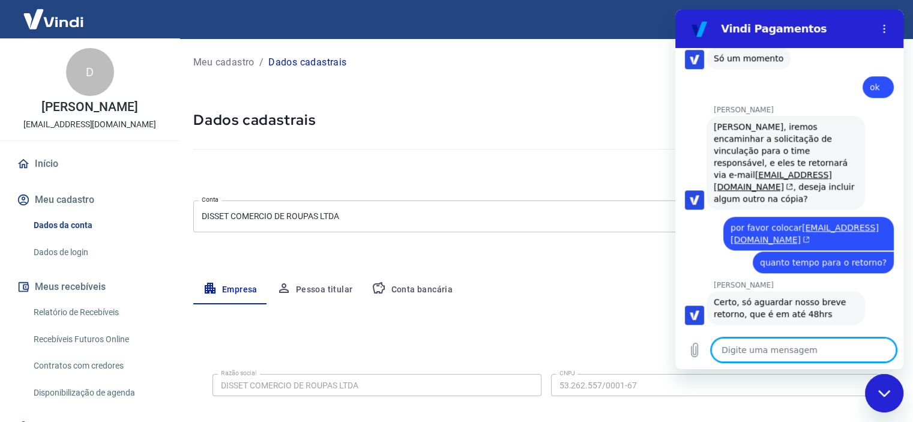
scroll to position [1112, 0]
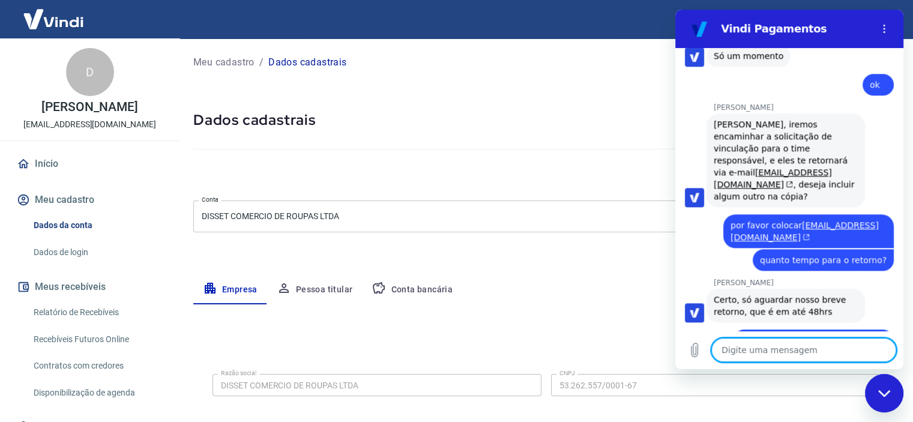
click at [792, 360] on textarea at bounding box center [803, 350] width 185 height 24
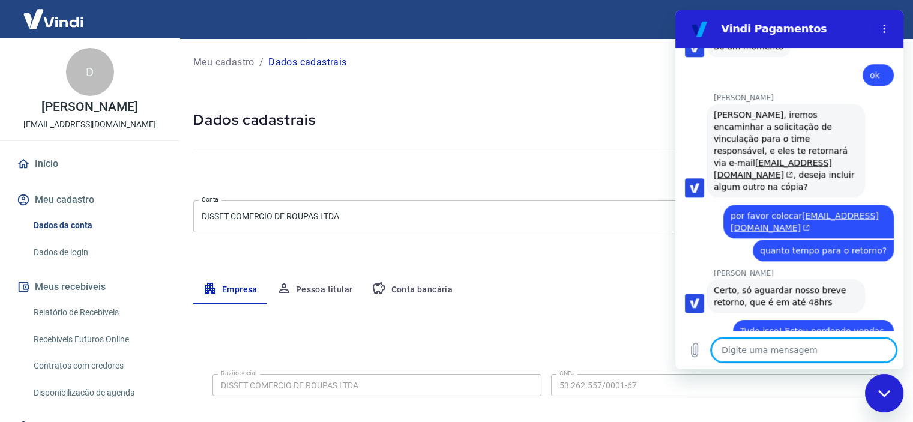
scroll to position [1124, 0]
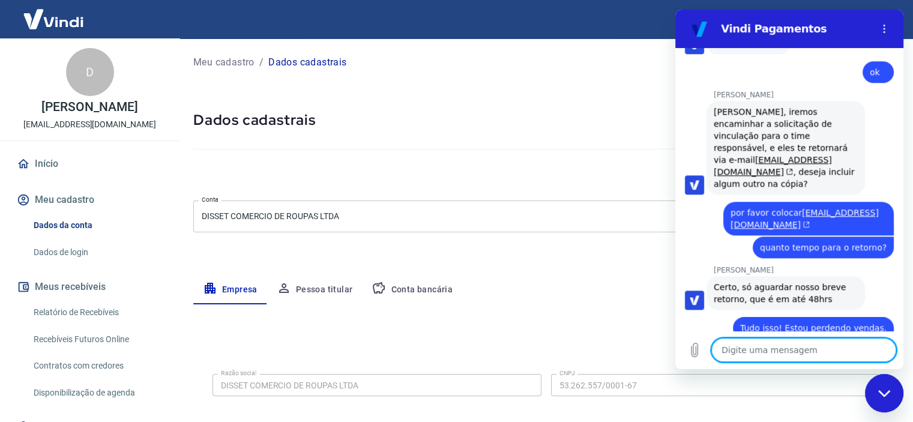
drag, startPoint x: 899, startPoint y: 286, endPoint x: 1579, endPoint y: 290, distance: 679.9
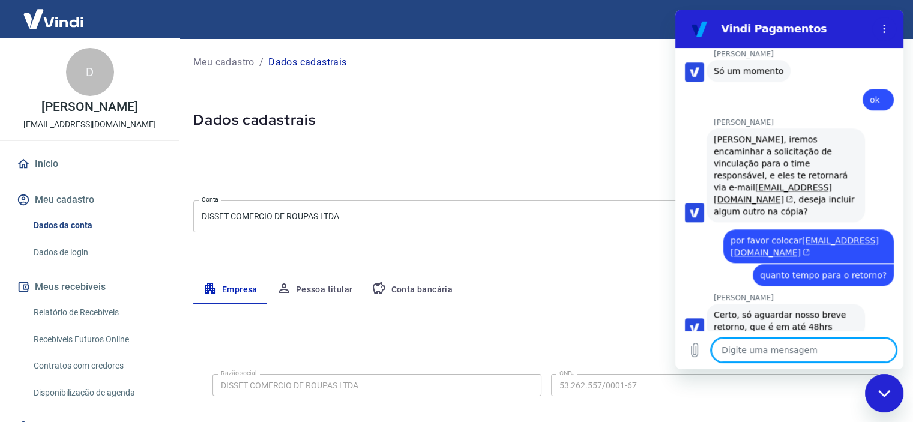
scroll to position [1176, 0]
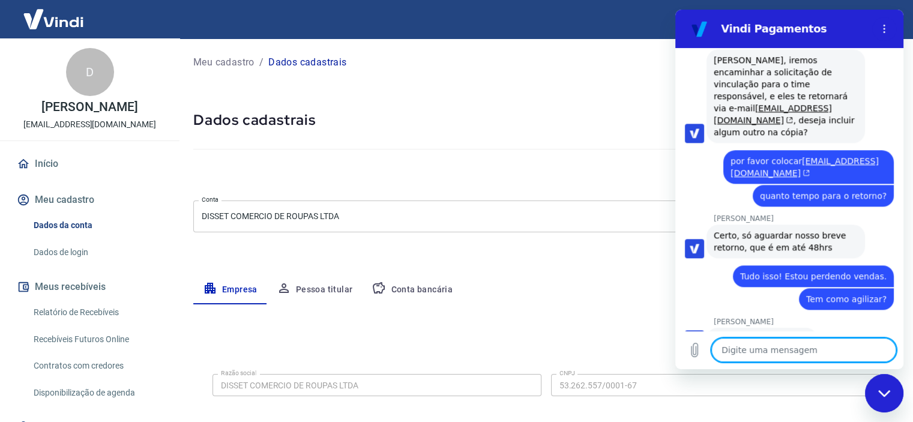
drag, startPoint x: 898, startPoint y: 283, endPoint x: 1579, endPoint y: 318, distance: 681.4
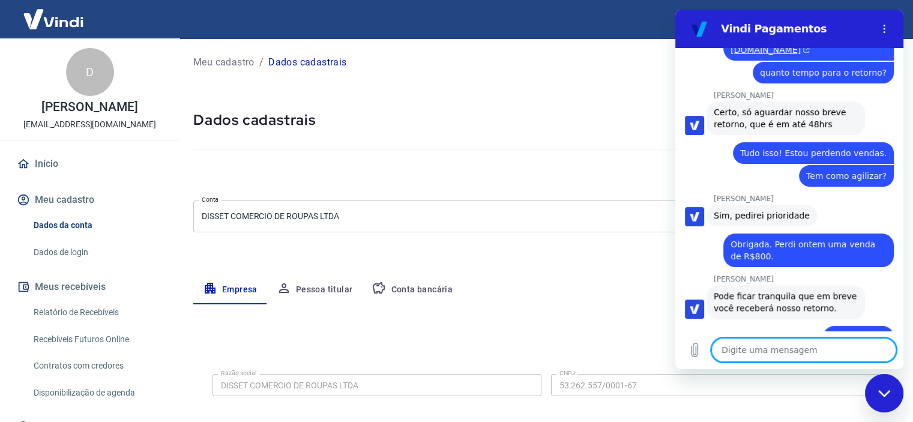
scroll to position [1301, 0]
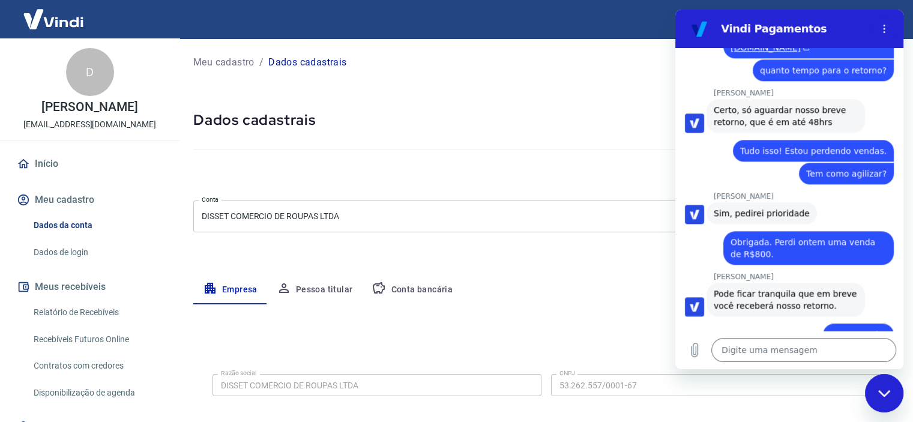
click at [872, 394] on div "Fechar janela de mensagens" at bounding box center [884, 393] width 36 height 36
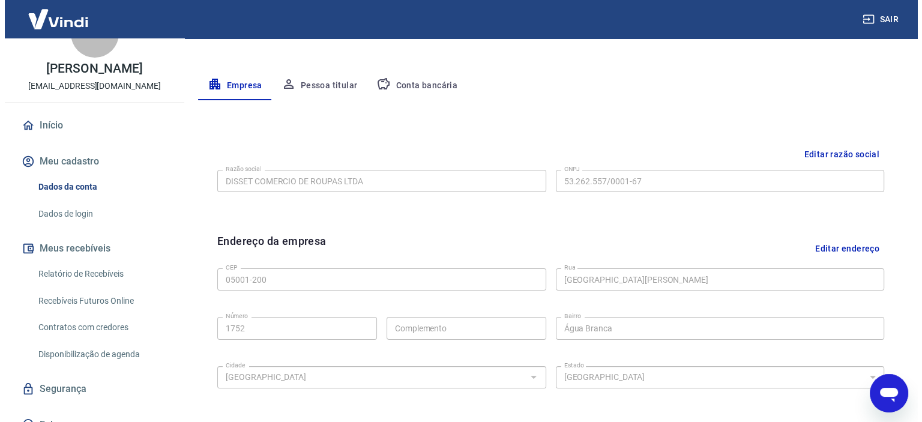
scroll to position [20, 0]
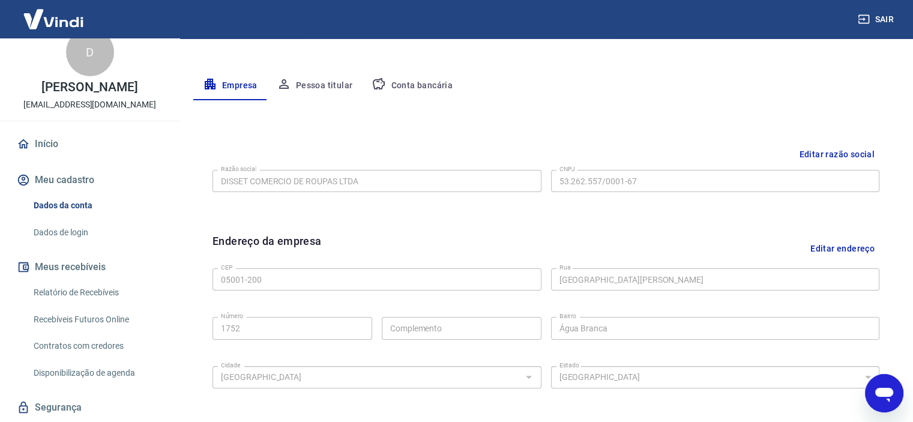
click at [180, 262] on div "Meu cadastro / Dados cadastrais Dados cadastrais Cancelar conta Conta DISSET CO…" at bounding box center [546, 221] width 734 height 775
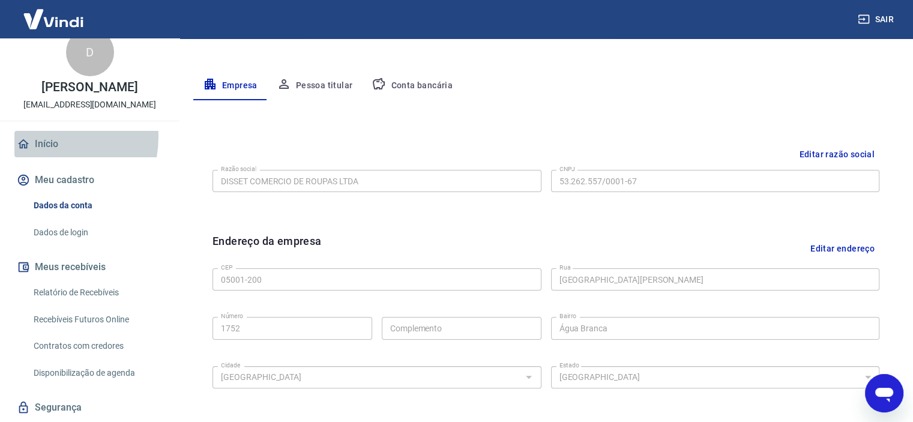
click at [42, 149] on link "Início" at bounding box center [89, 144] width 151 height 26
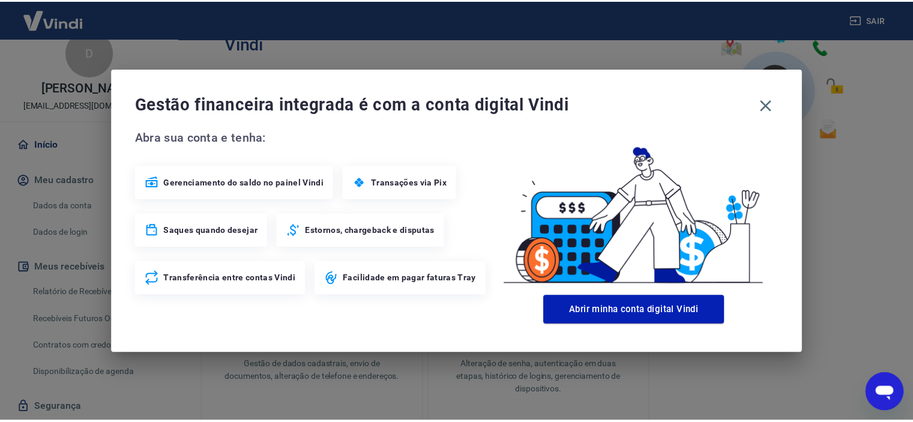
scroll to position [293, 0]
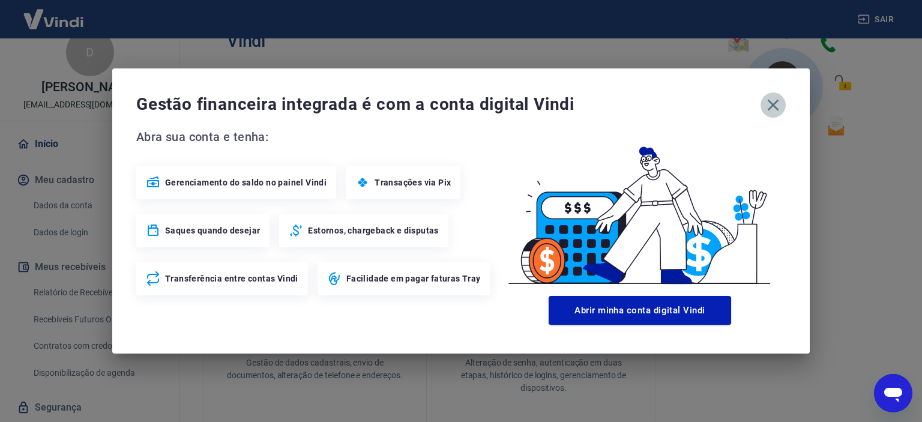
click at [774, 94] on button "button" at bounding box center [772, 104] width 25 height 25
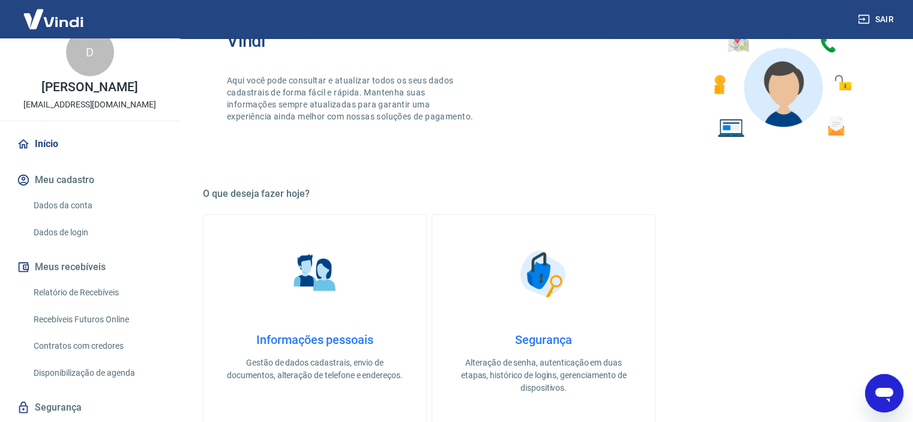
scroll to position [44, 0]
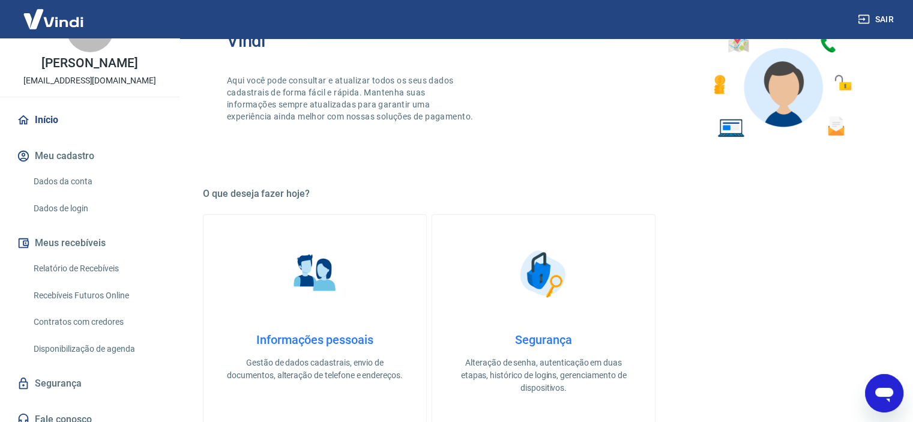
click at [804, 227] on div "Informações pessoais Gestão de dados cadastrais, envio de documentos, alteração…" at bounding box center [543, 318] width 681 height 209
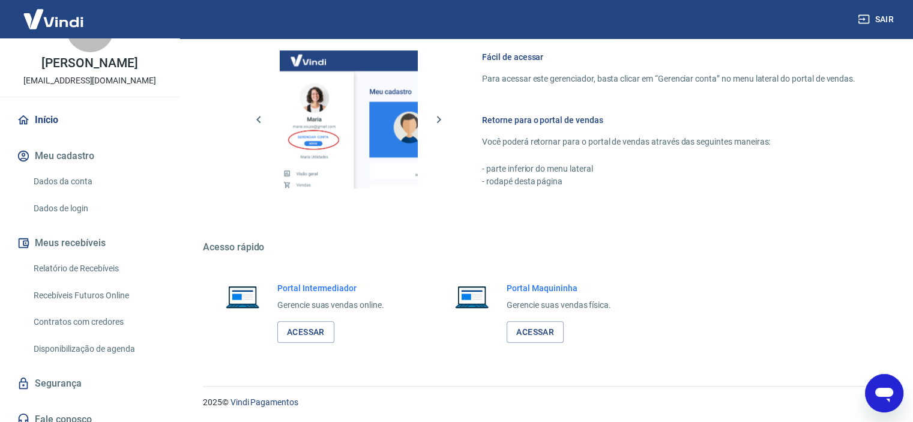
scroll to position [739, 0]
click at [316, 332] on link "Acessar" at bounding box center [305, 331] width 57 height 22
click at [887, 397] on icon "Abrir janela de mensagens, 1 mensagem não lida" at bounding box center [884, 393] width 22 height 22
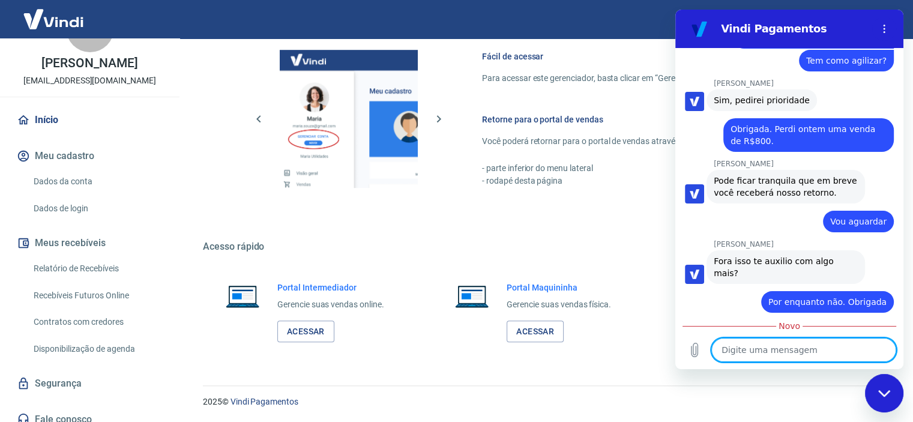
scroll to position [1414, 0]
